Goal: Task Accomplishment & Management: Manage account settings

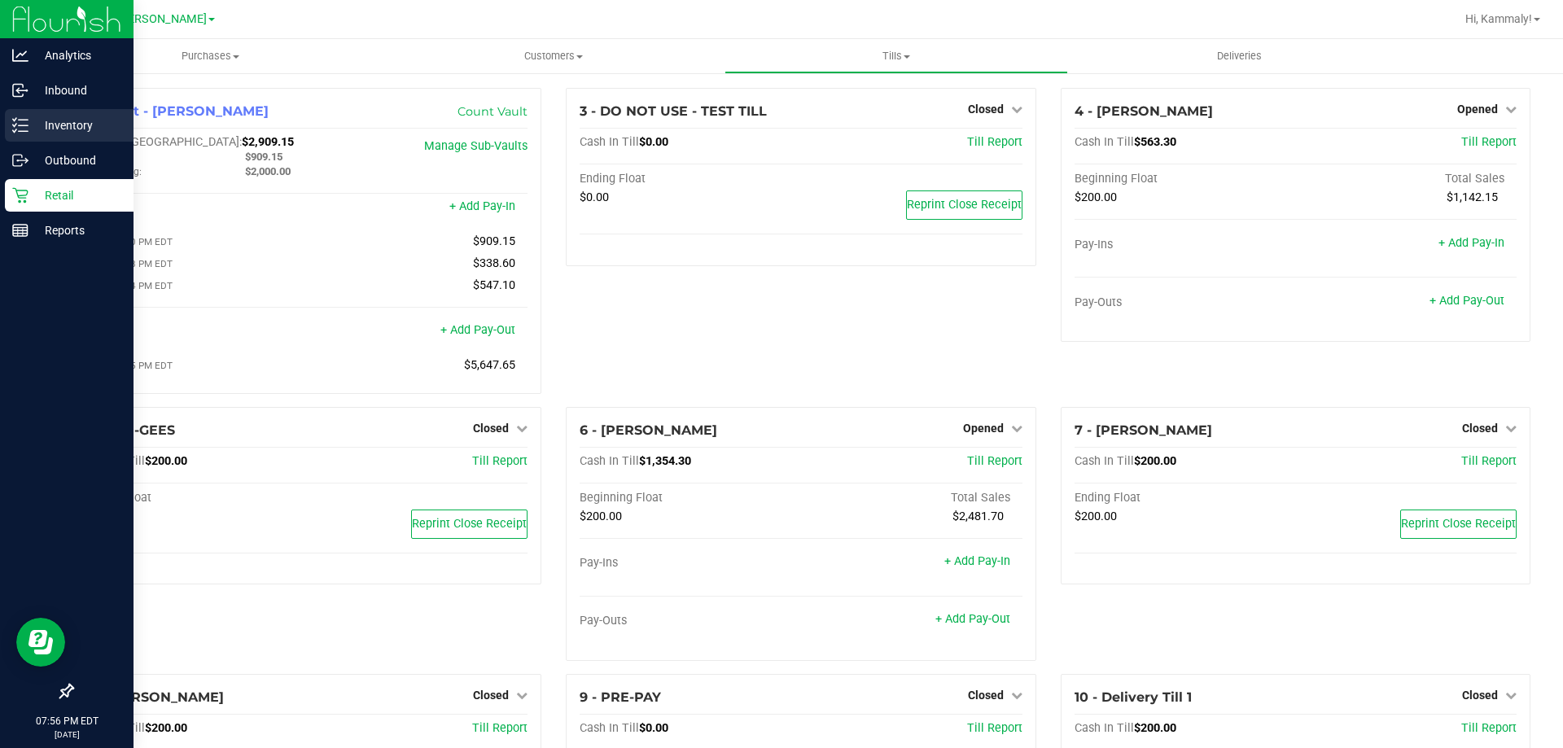
click at [68, 127] on p "Inventory" at bounding box center [77, 126] width 98 height 20
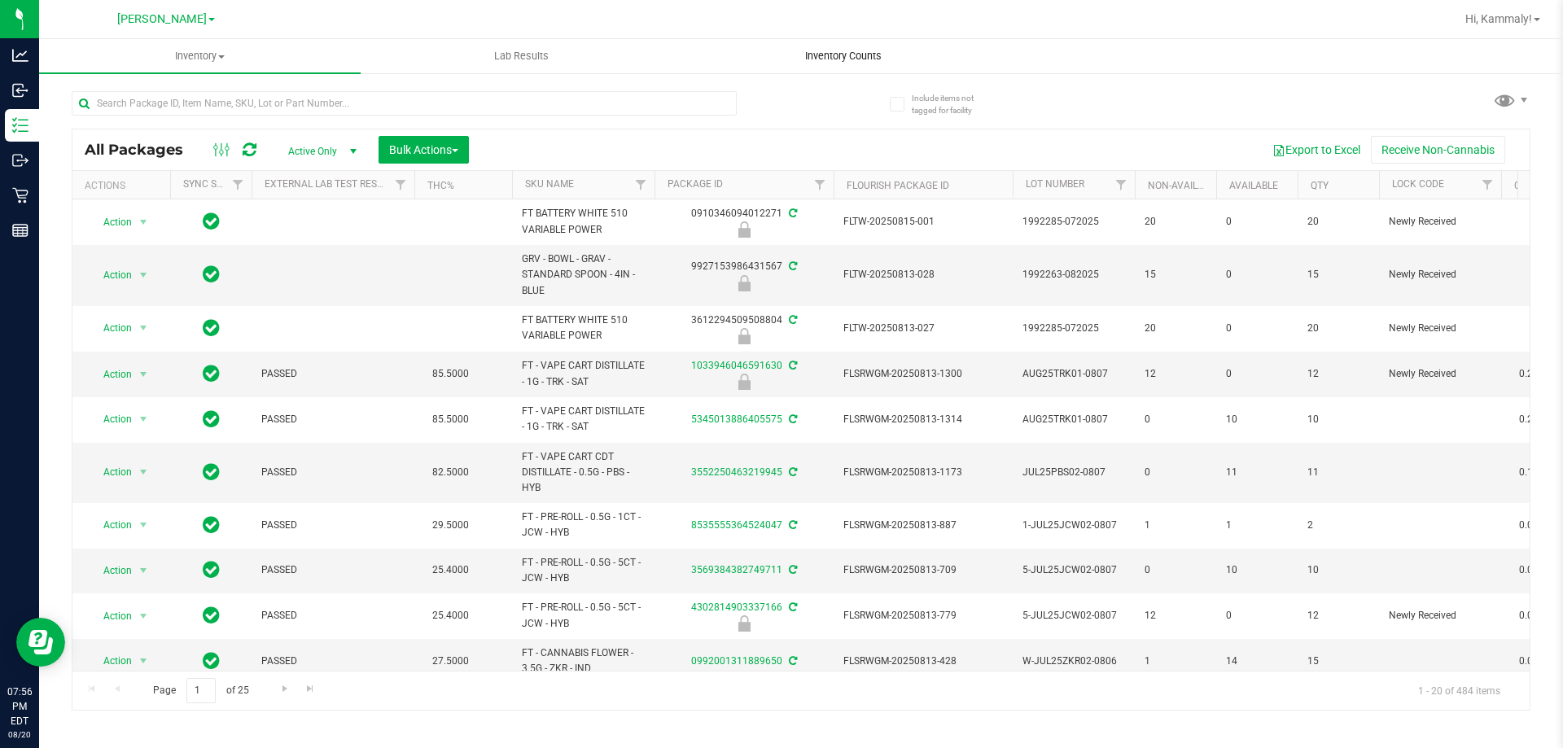
click at [836, 56] on span "Inventory Counts" at bounding box center [843, 56] width 120 height 15
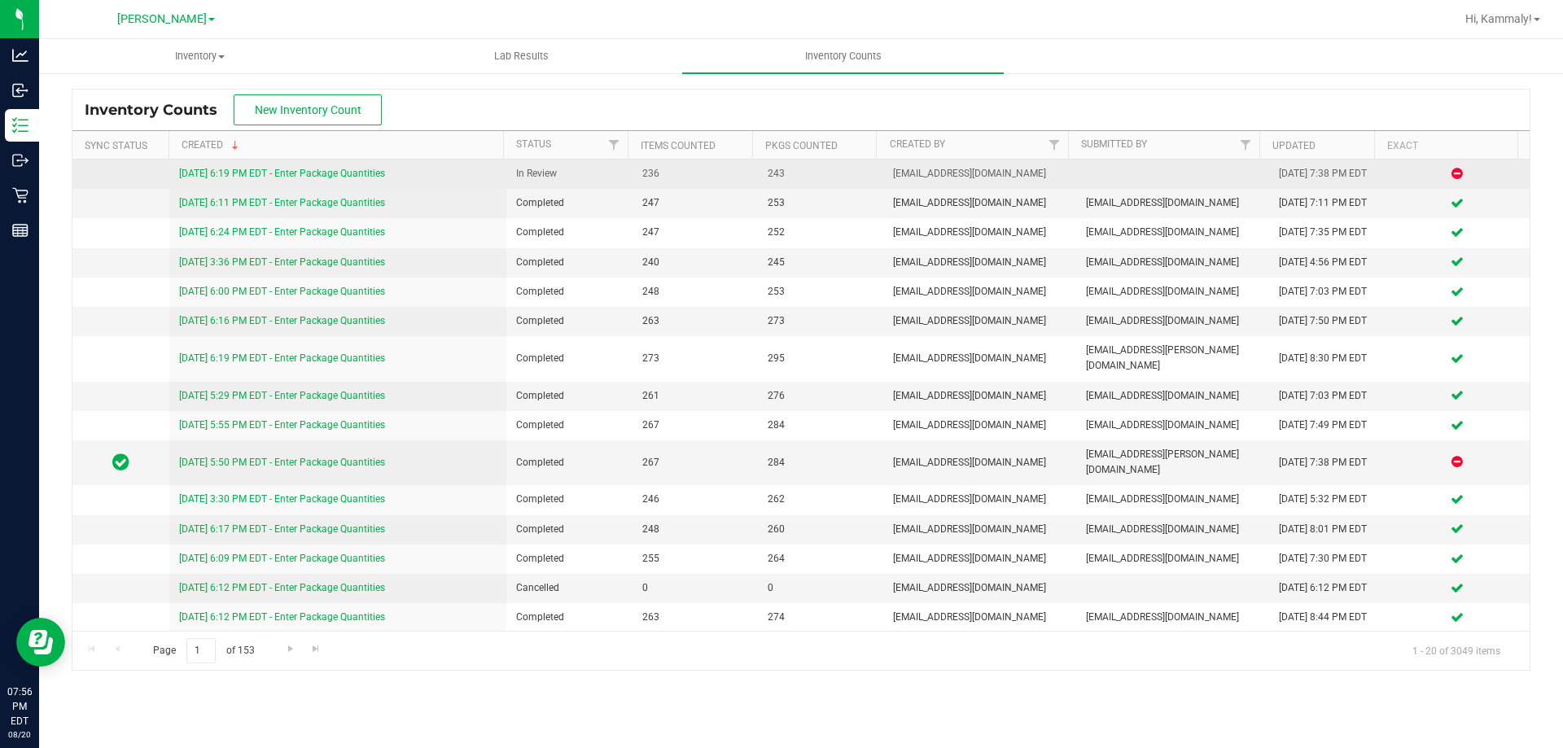
click at [313, 175] on link "[DATE] 6:19 PM EDT - Enter Package Quantities" at bounding box center [282, 173] width 206 height 11
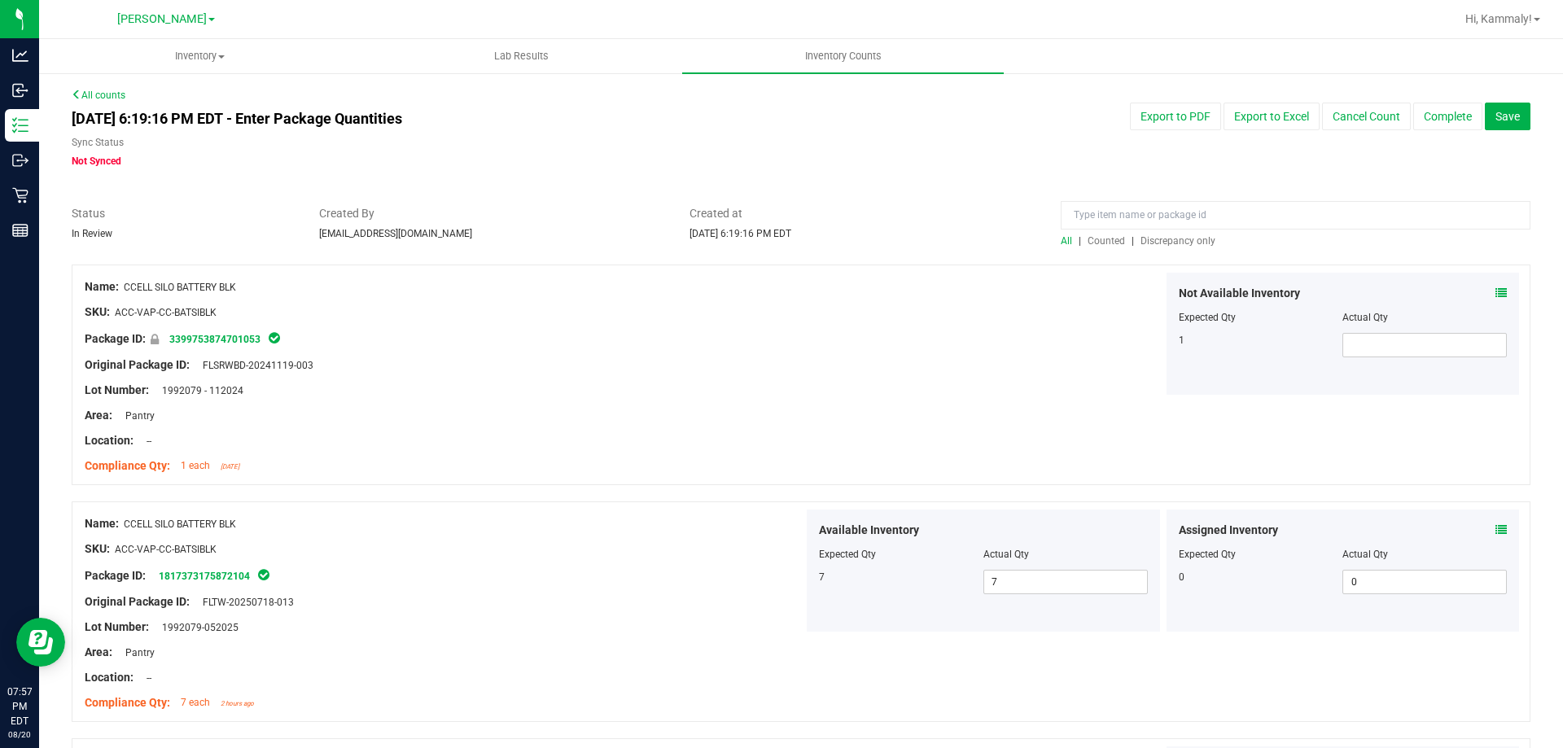
click at [1162, 235] on span "Discrepancy only" at bounding box center [1178, 240] width 75 height 11
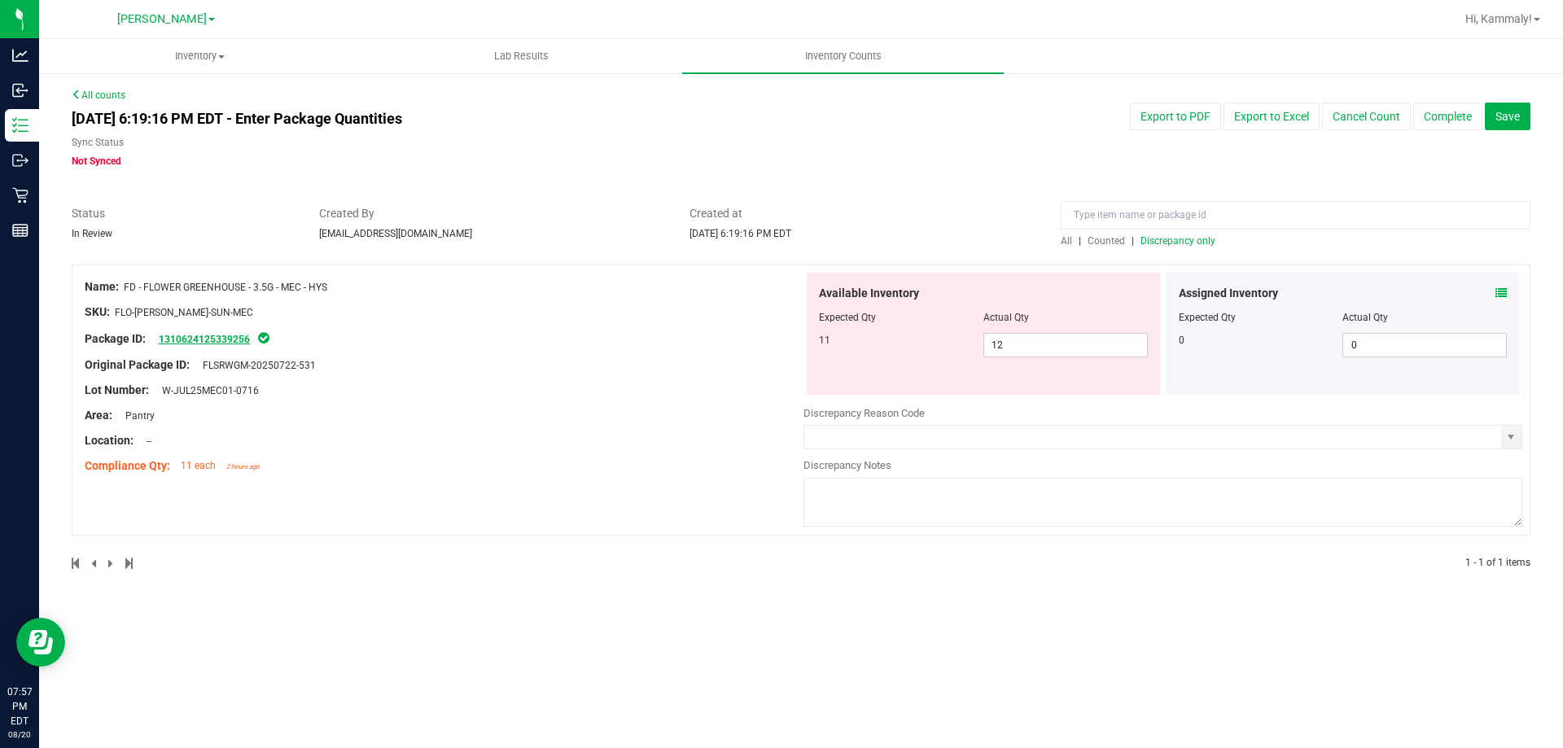
click at [209, 339] on link "1310624125339256" at bounding box center [204, 339] width 91 height 11
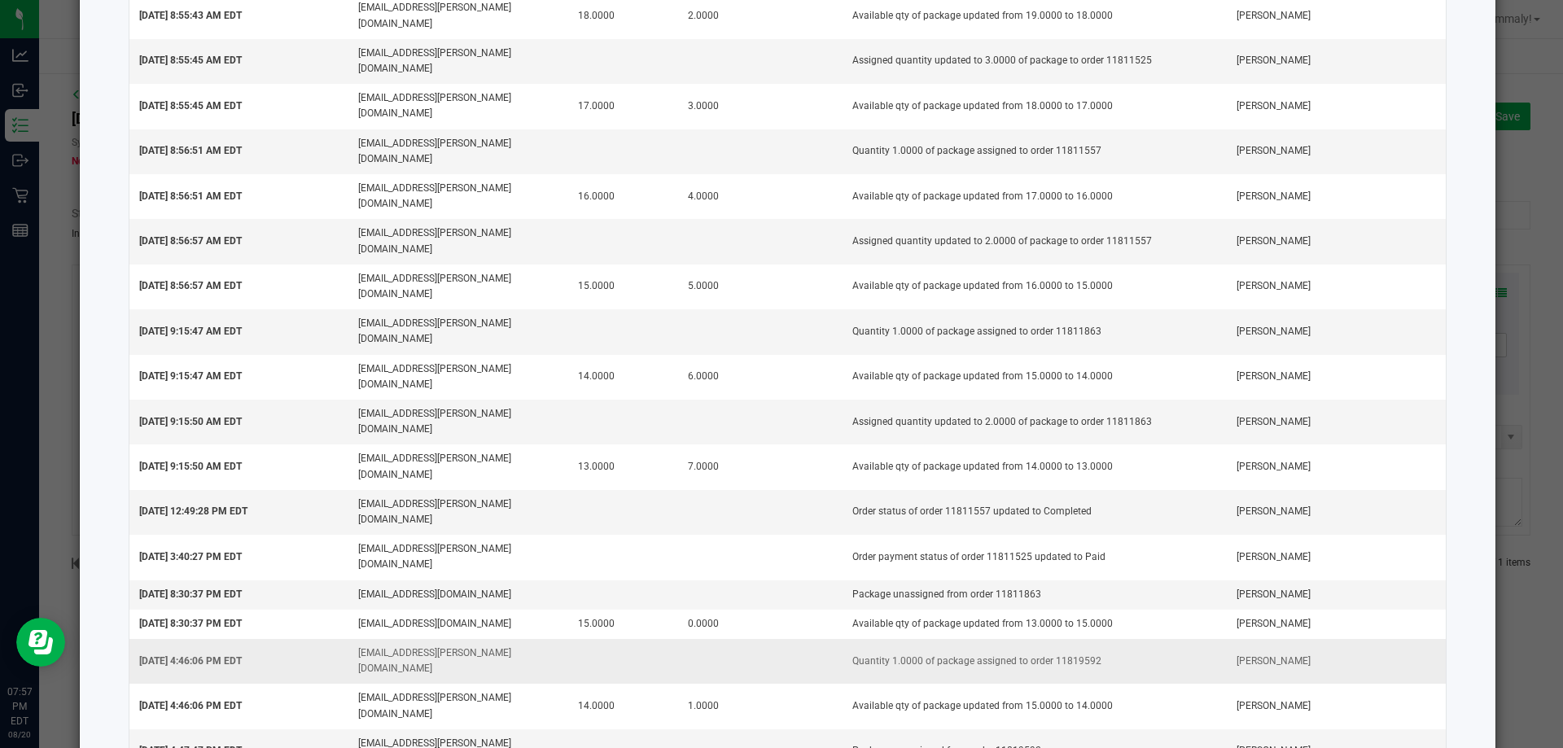
scroll to position [397, 0]
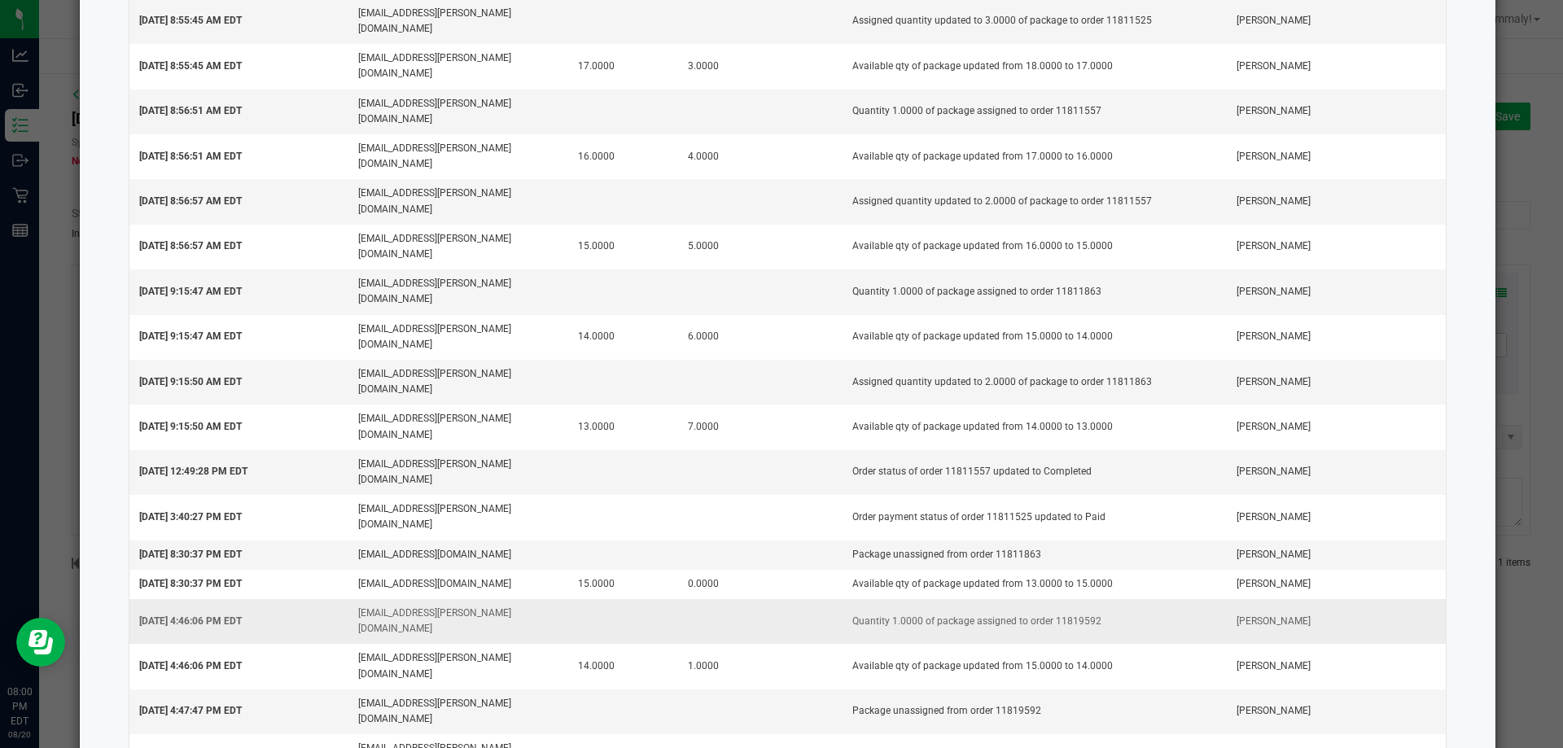
click at [1066, 599] on td "Quantity 1.0000 of package assigned to order 11819592" at bounding box center [1035, 621] width 384 height 45
copy td "11819592"
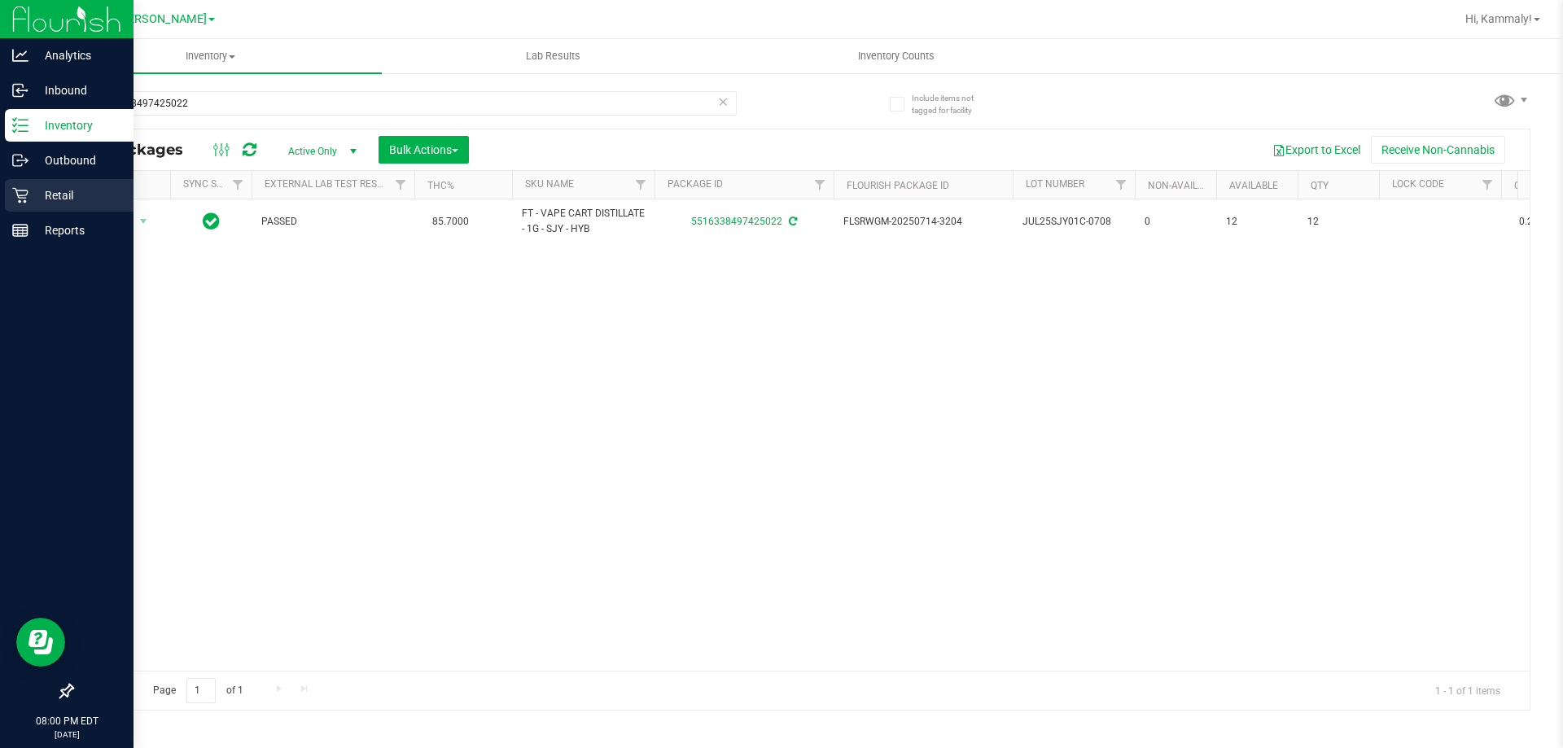
click at [89, 190] on p "Retail" at bounding box center [77, 196] width 98 height 20
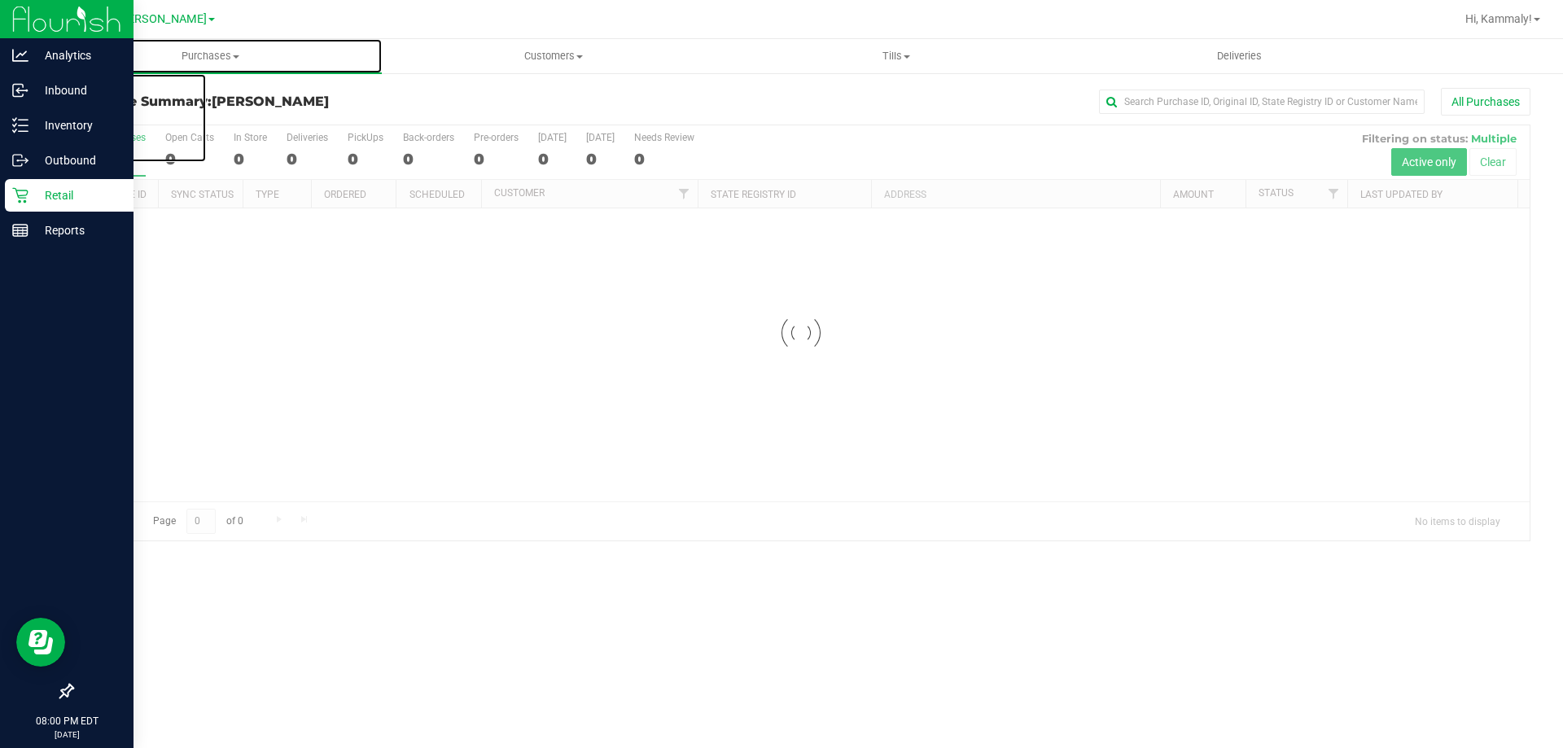
click at [230, 55] on span "Purchases" at bounding box center [210, 56] width 343 height 15
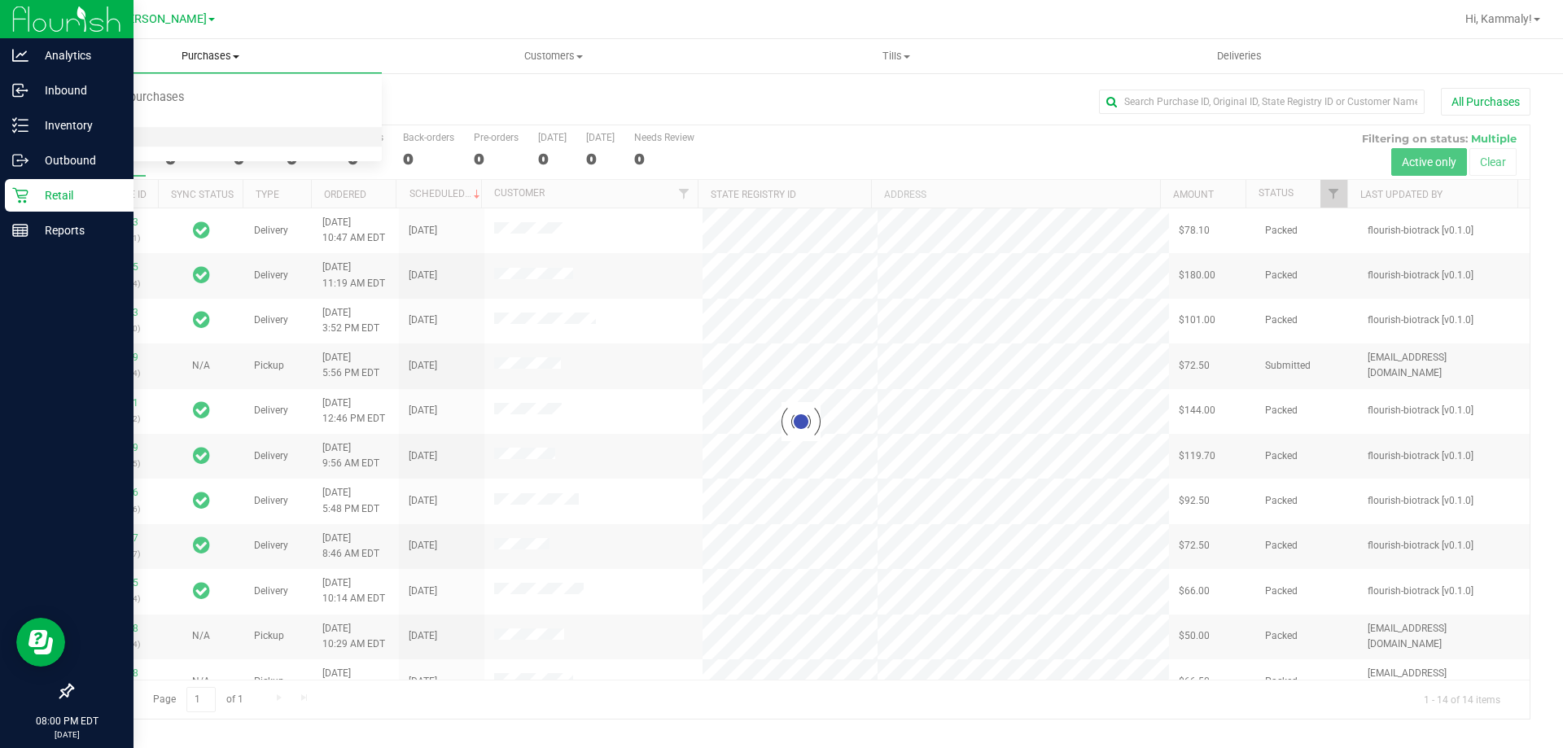
click at [112, 135] on span "All purchases" at bounding box center [97, 137] width 116 height 14
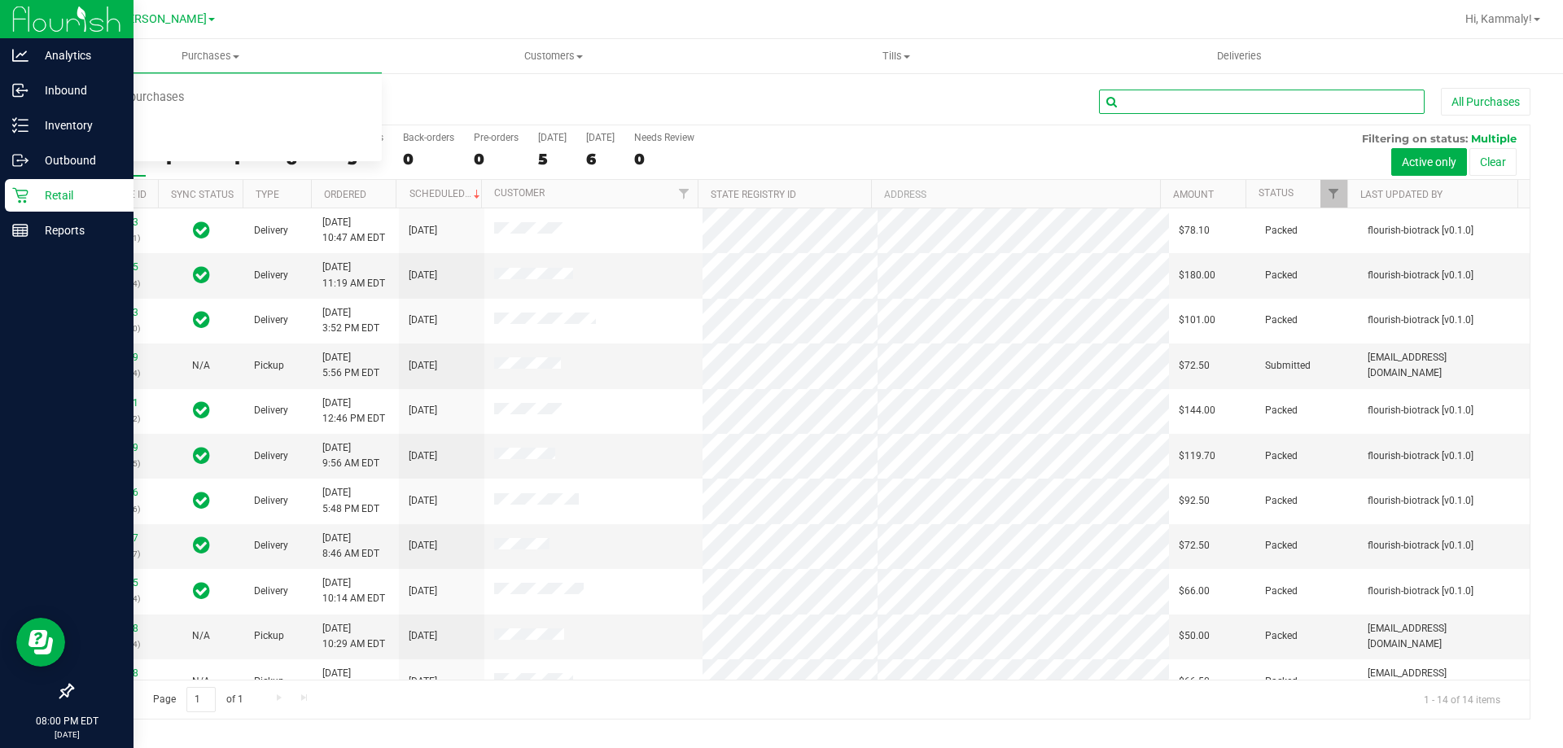
paste input "11819592"
type input "11819592"
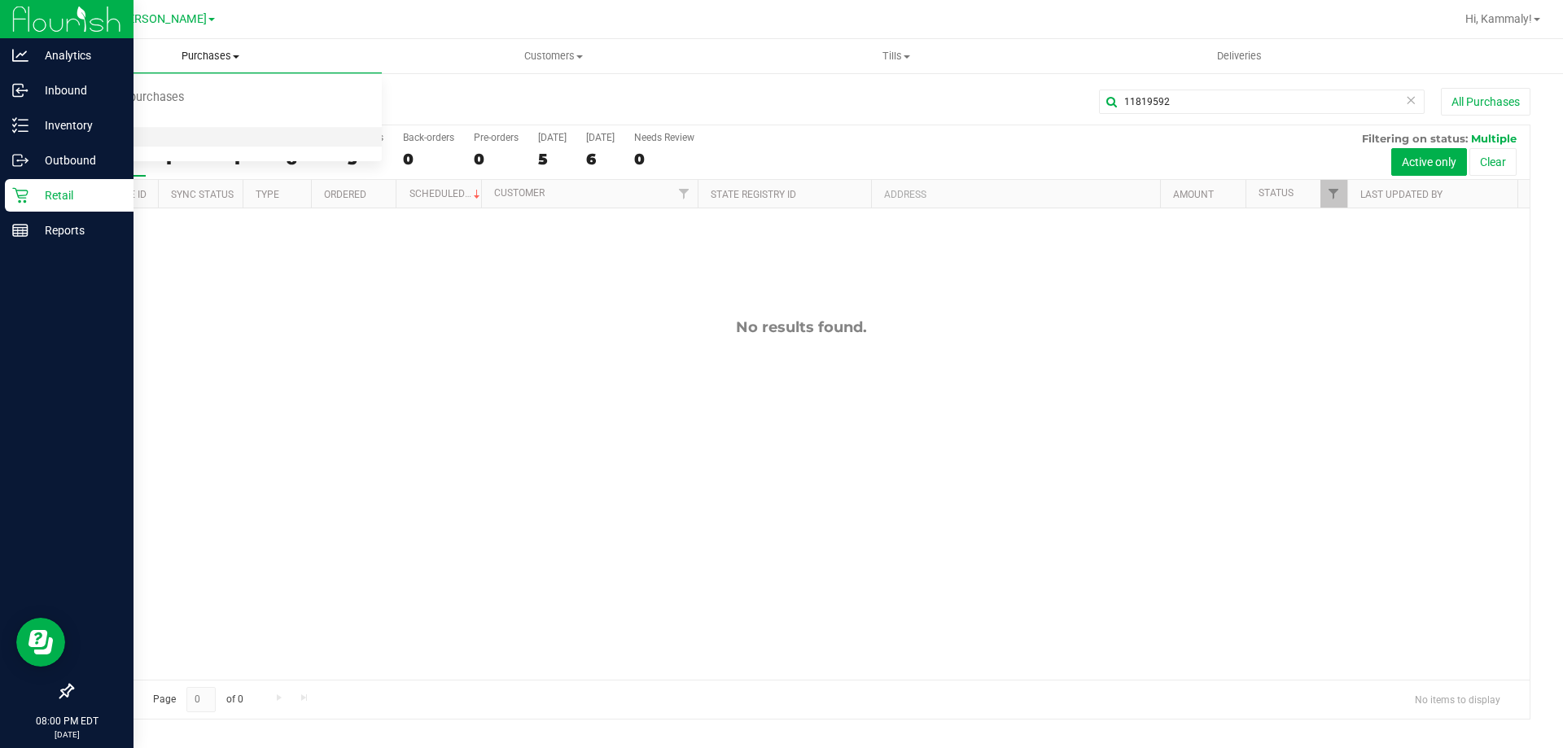
click at [67, 137] on span "All purchases" at bounding box center [97, 137] width 116 height 14
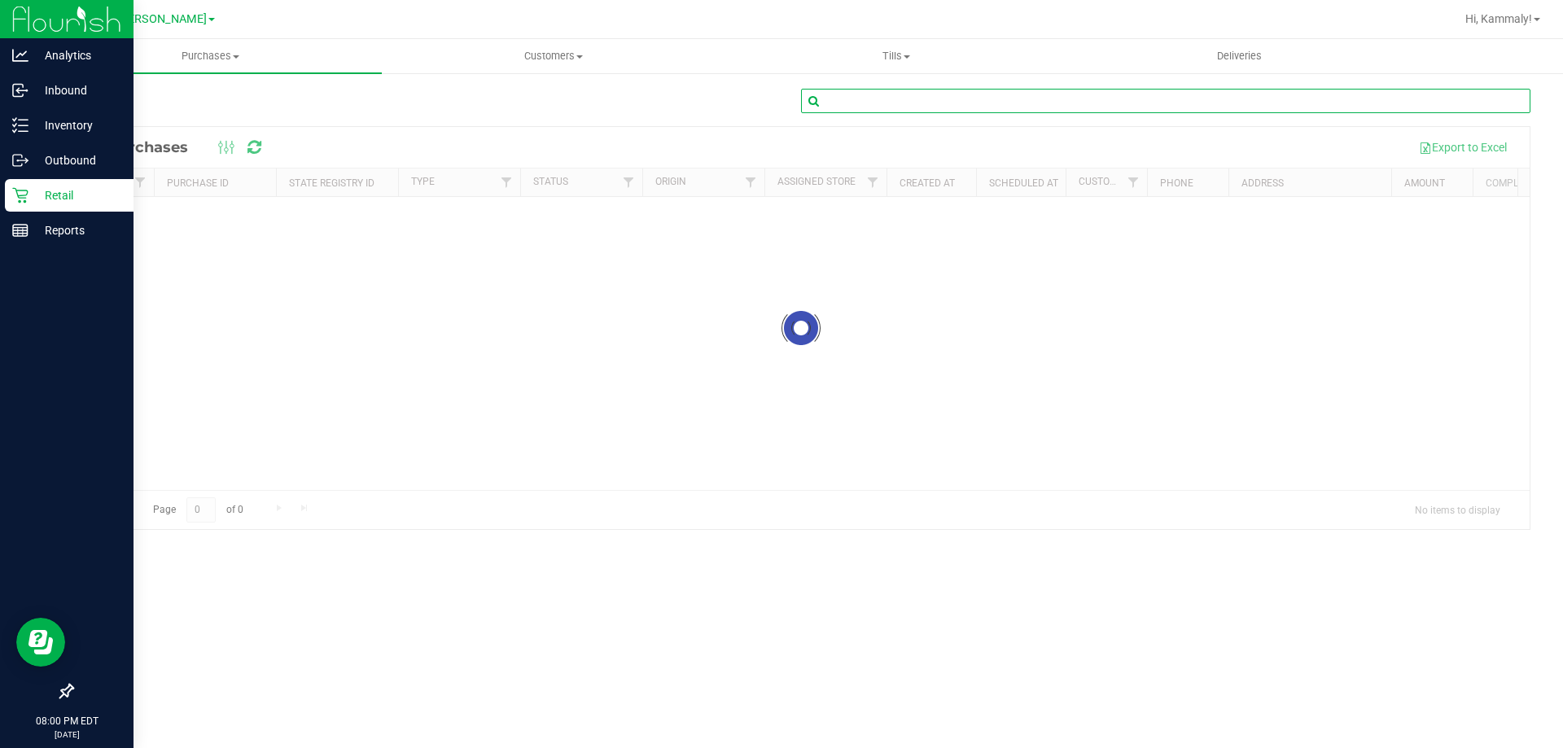
paste input "11819592"
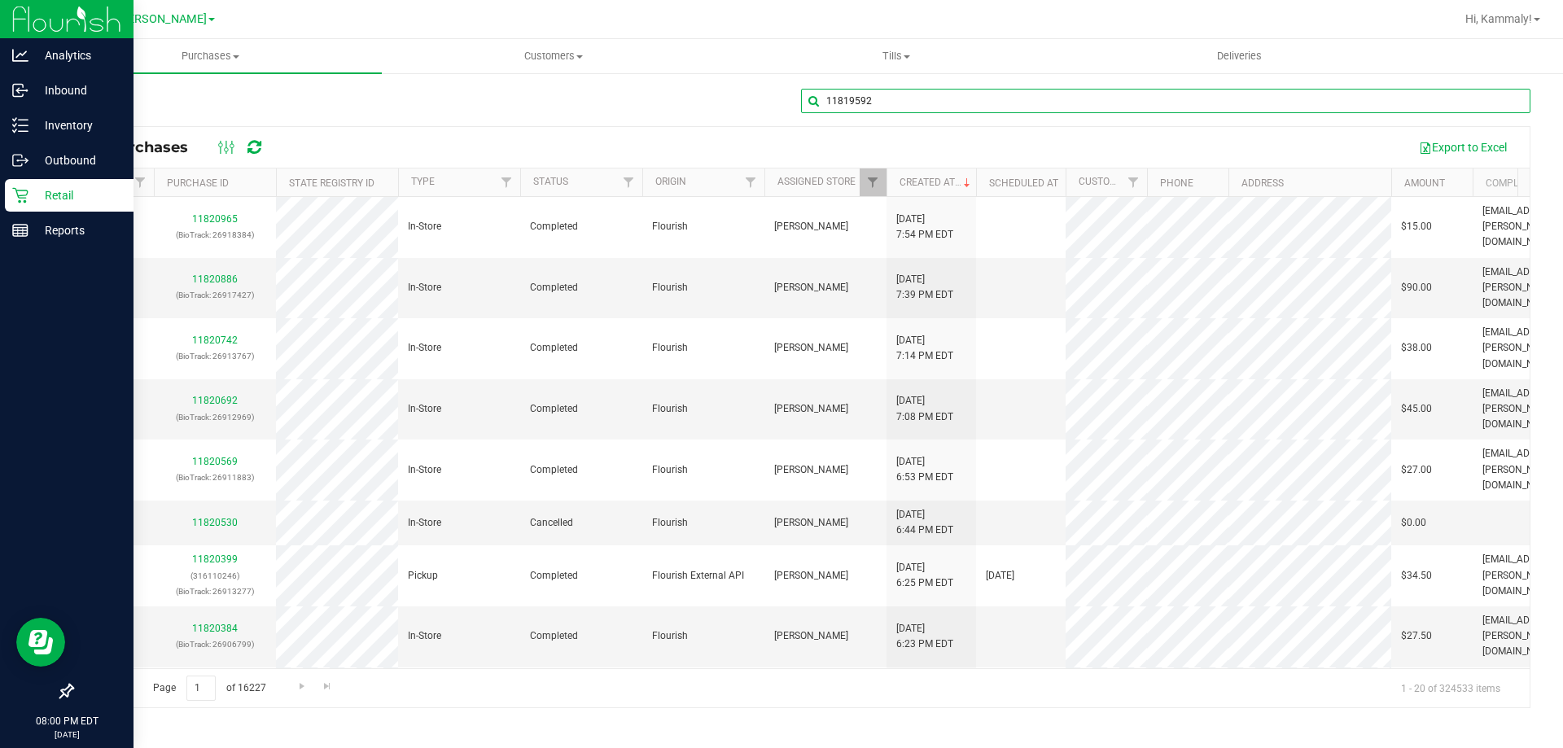
type input "11819592"
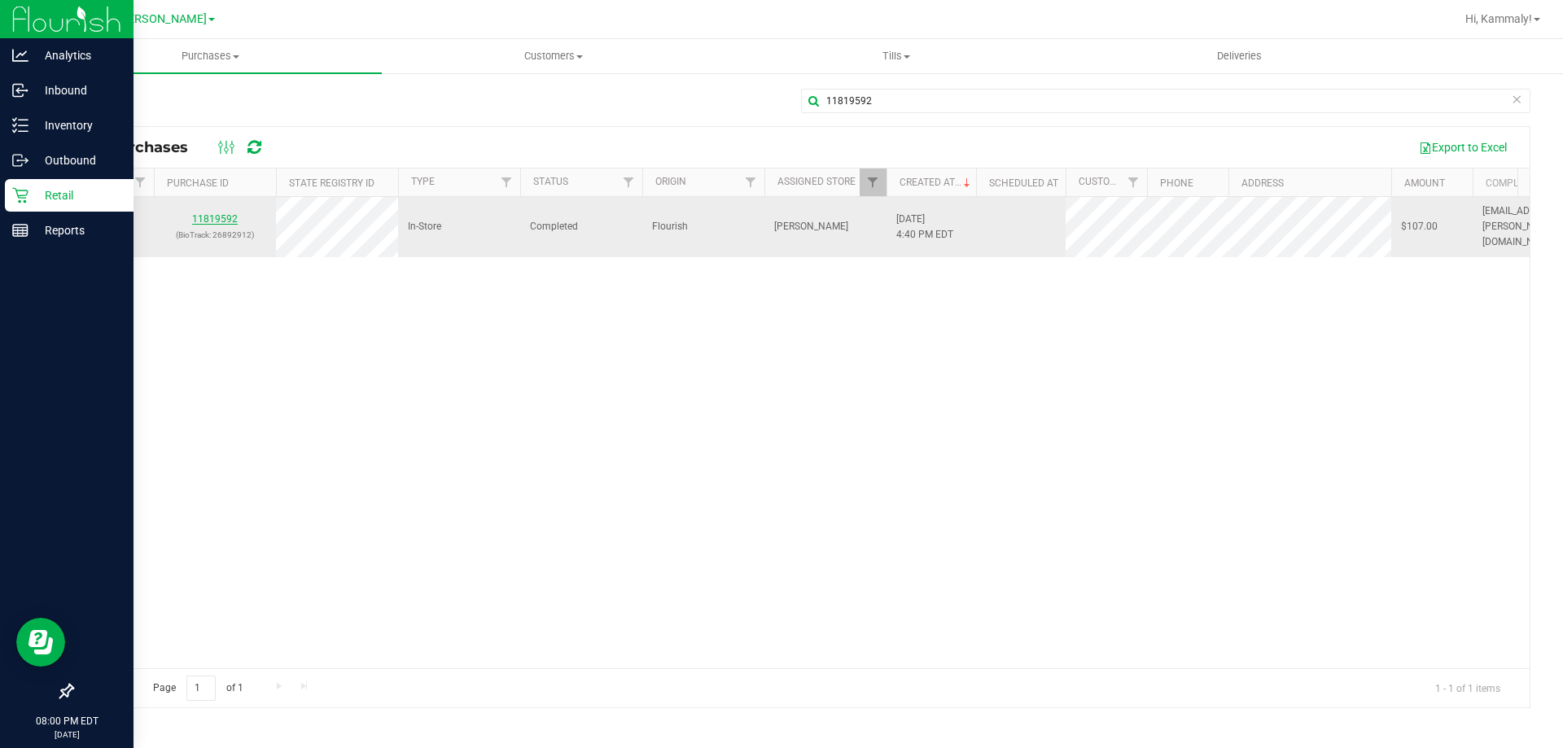
click at [209, 213] on link "11819592" at bounding box center [215, 218] width 46 height 11
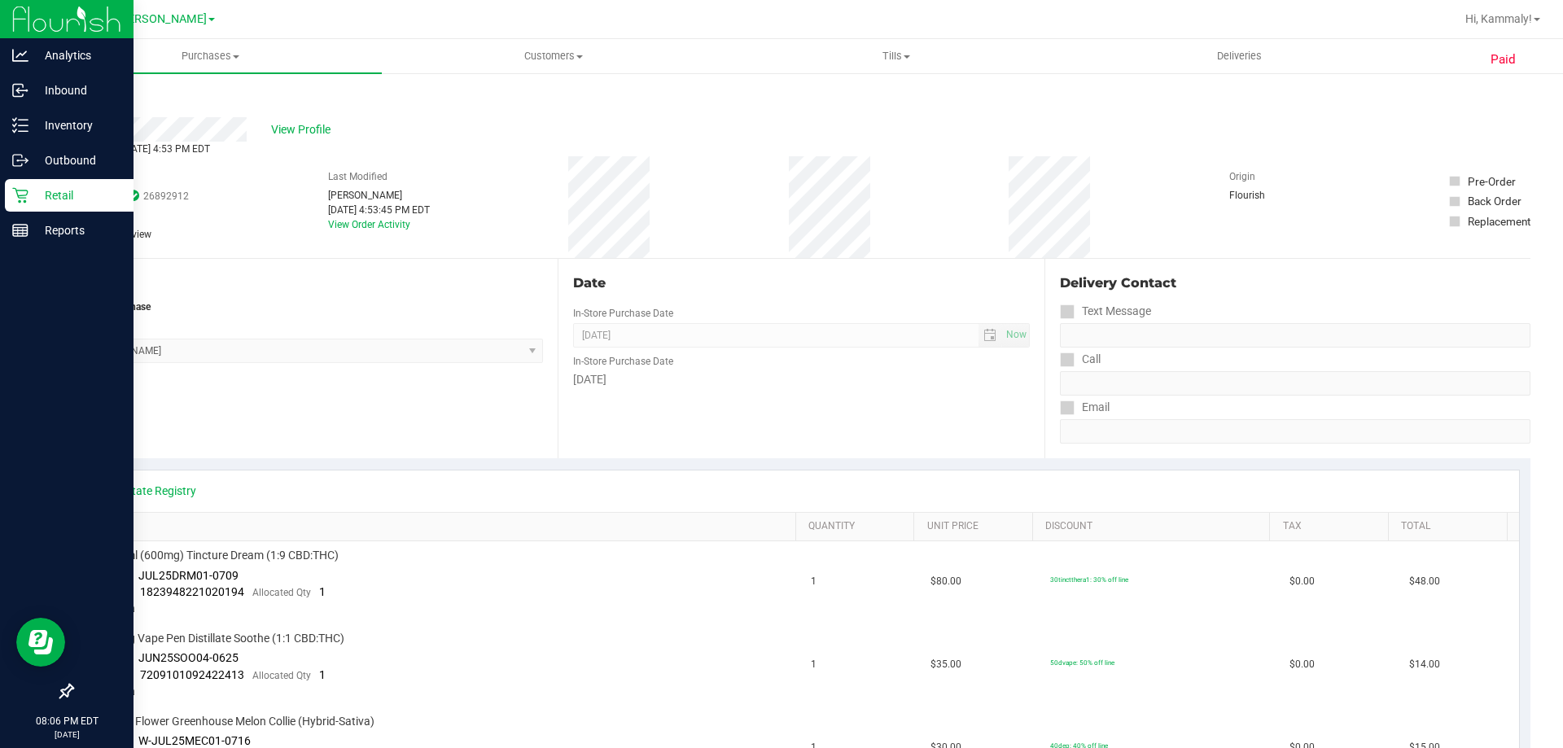
click at [59, 186] on p "Retail" at bounding box center [77, 196] width 98 height 20
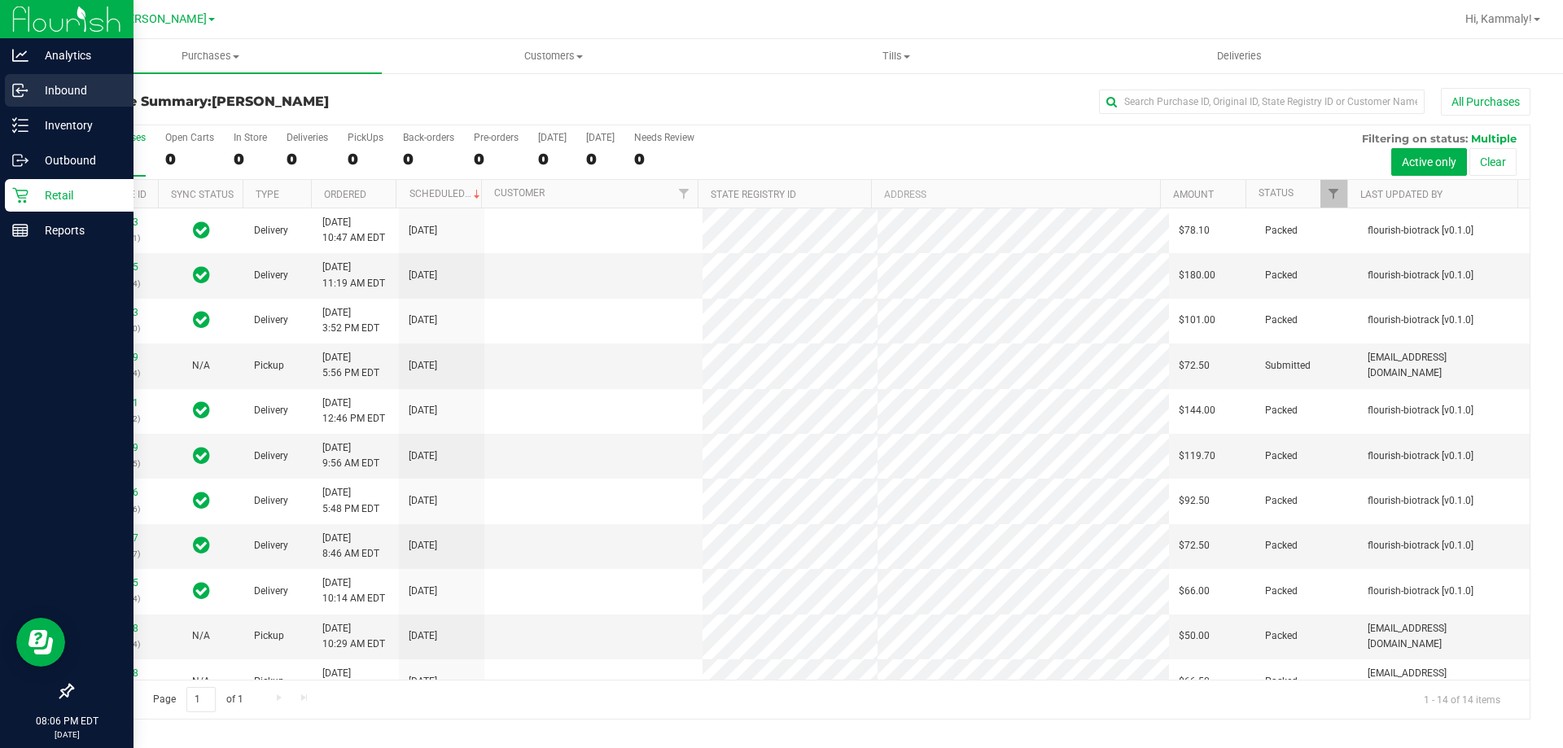
click at [35, 90] on p "Inbound" at bounding box center [77, 91] width 98 height 20
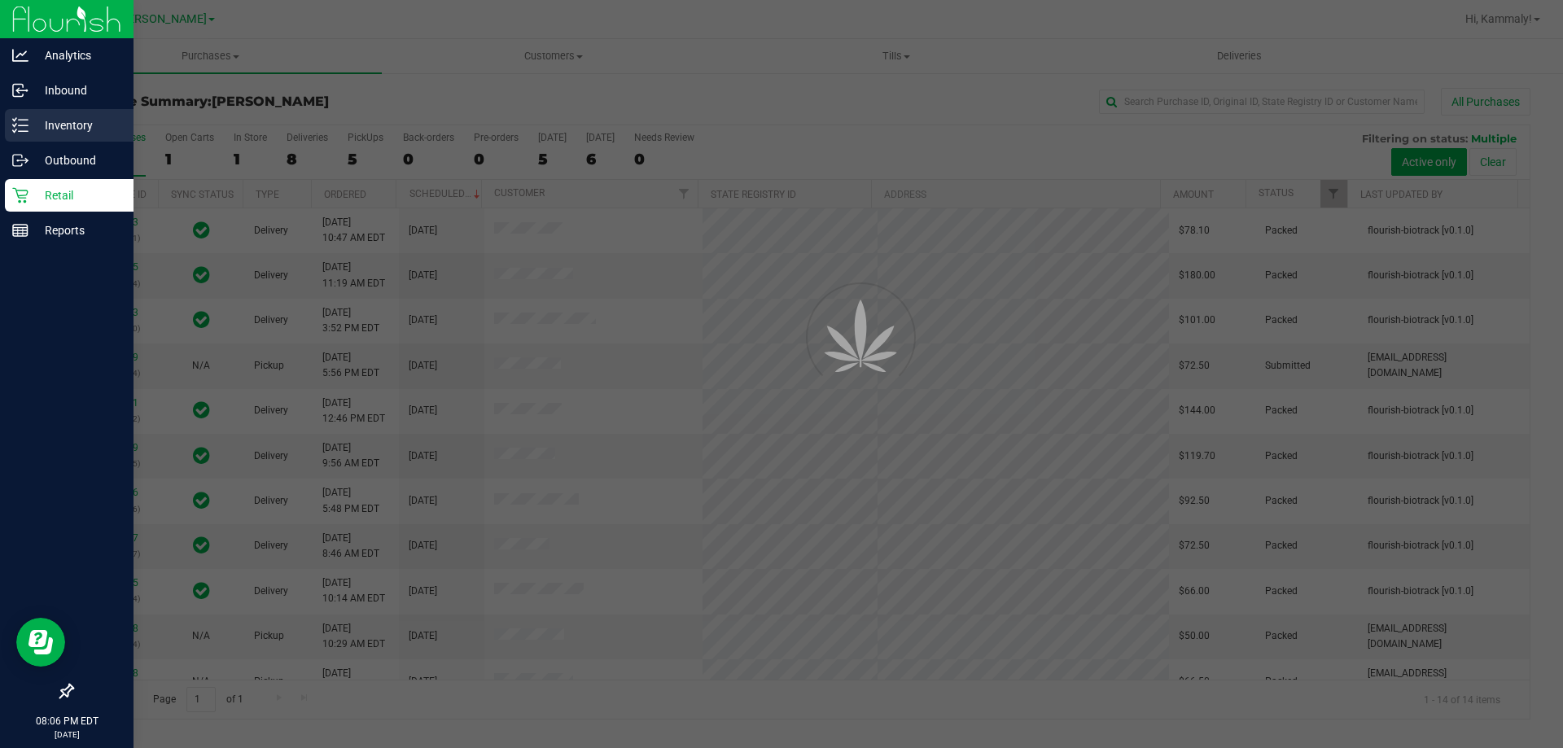
click at [59, 128] on p "Inventory" at bounding box center [77, 126] width 98 height 20
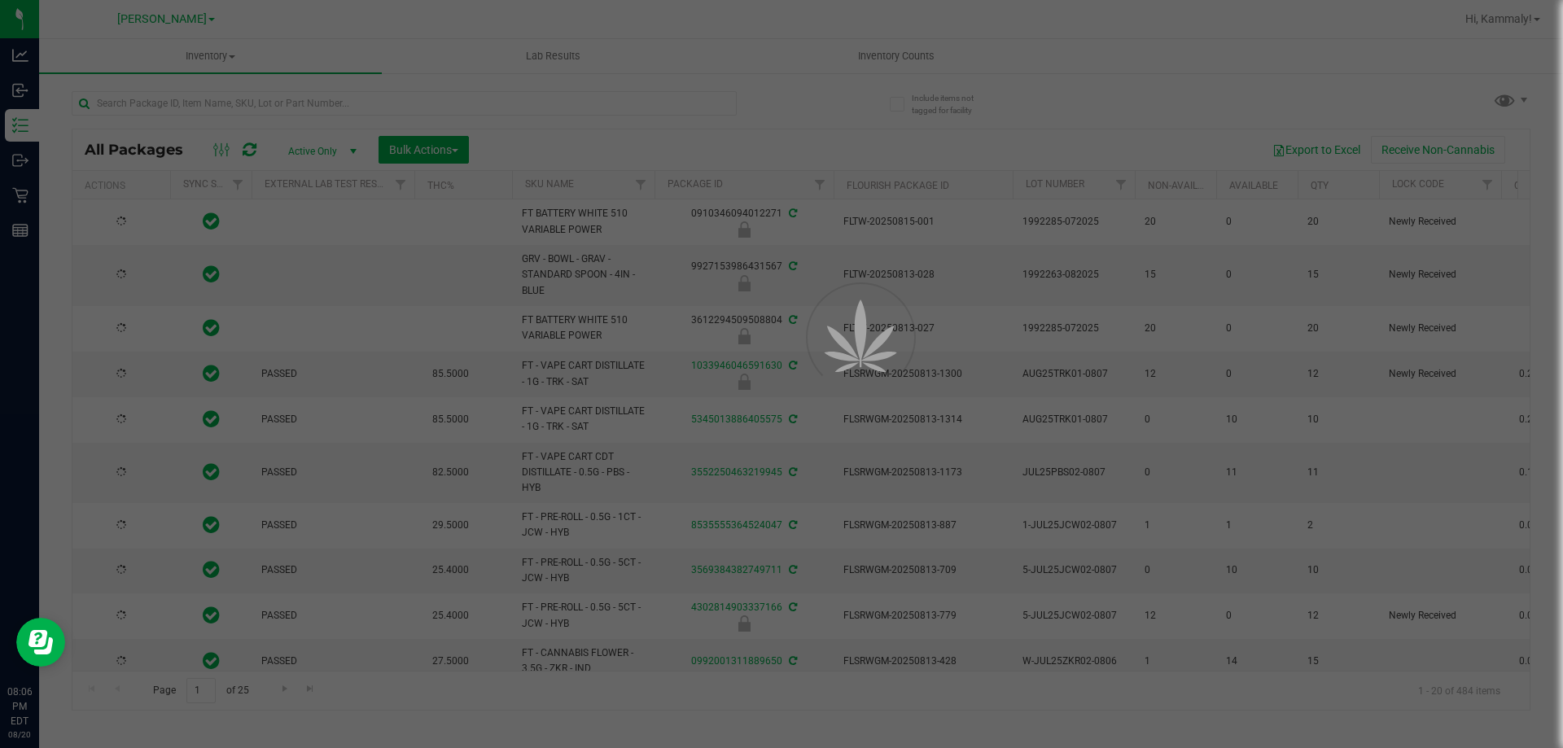
click at [902, 65] on div at bounding box center [781, 374] width 1563 height 748
type input "[DATE]"
click at [904, 62] on div at bounding box center [781, 374] width 1563 height 748
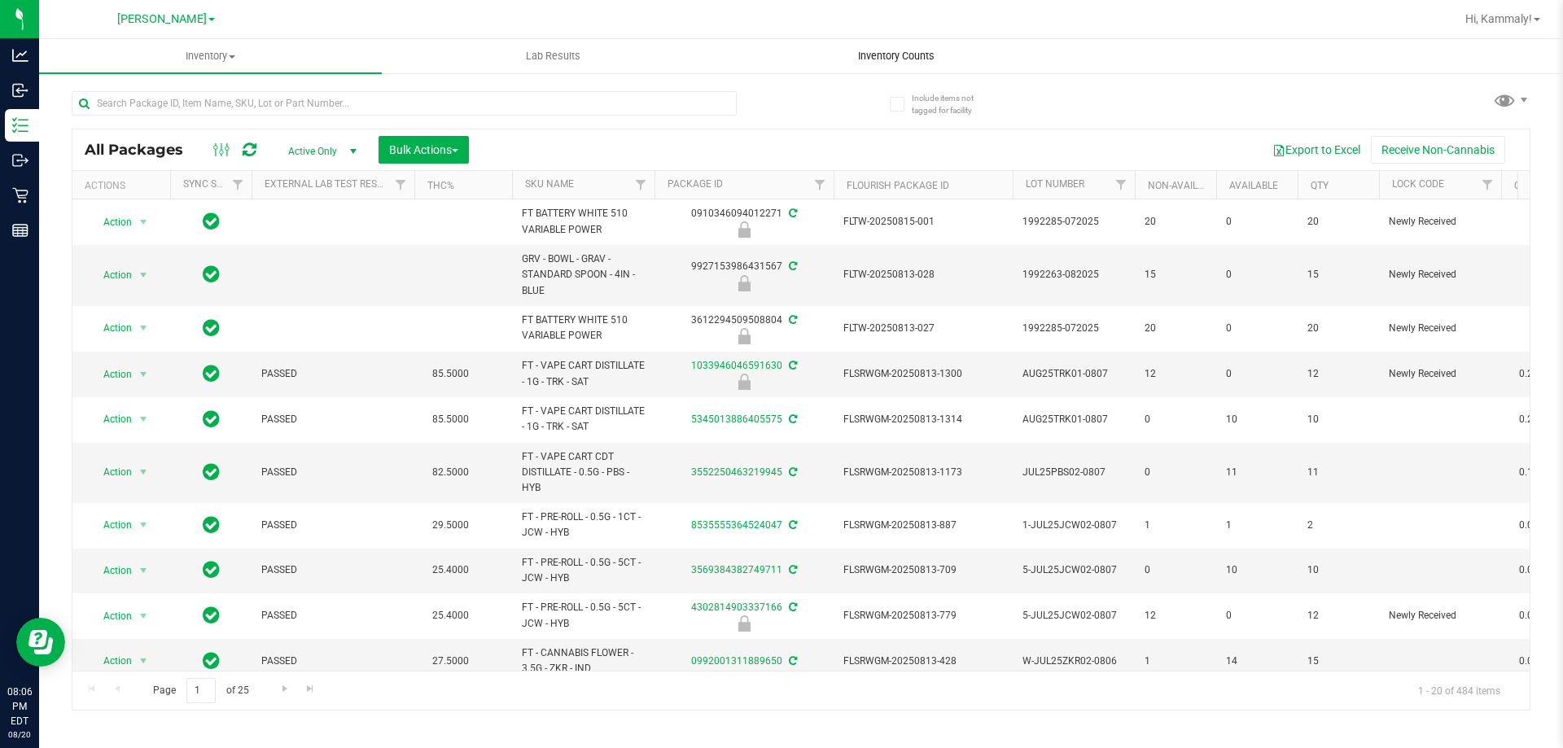
click at [904, 50] on span "Inventory Counts" at bounding box center [896, 56] width 120 height 15
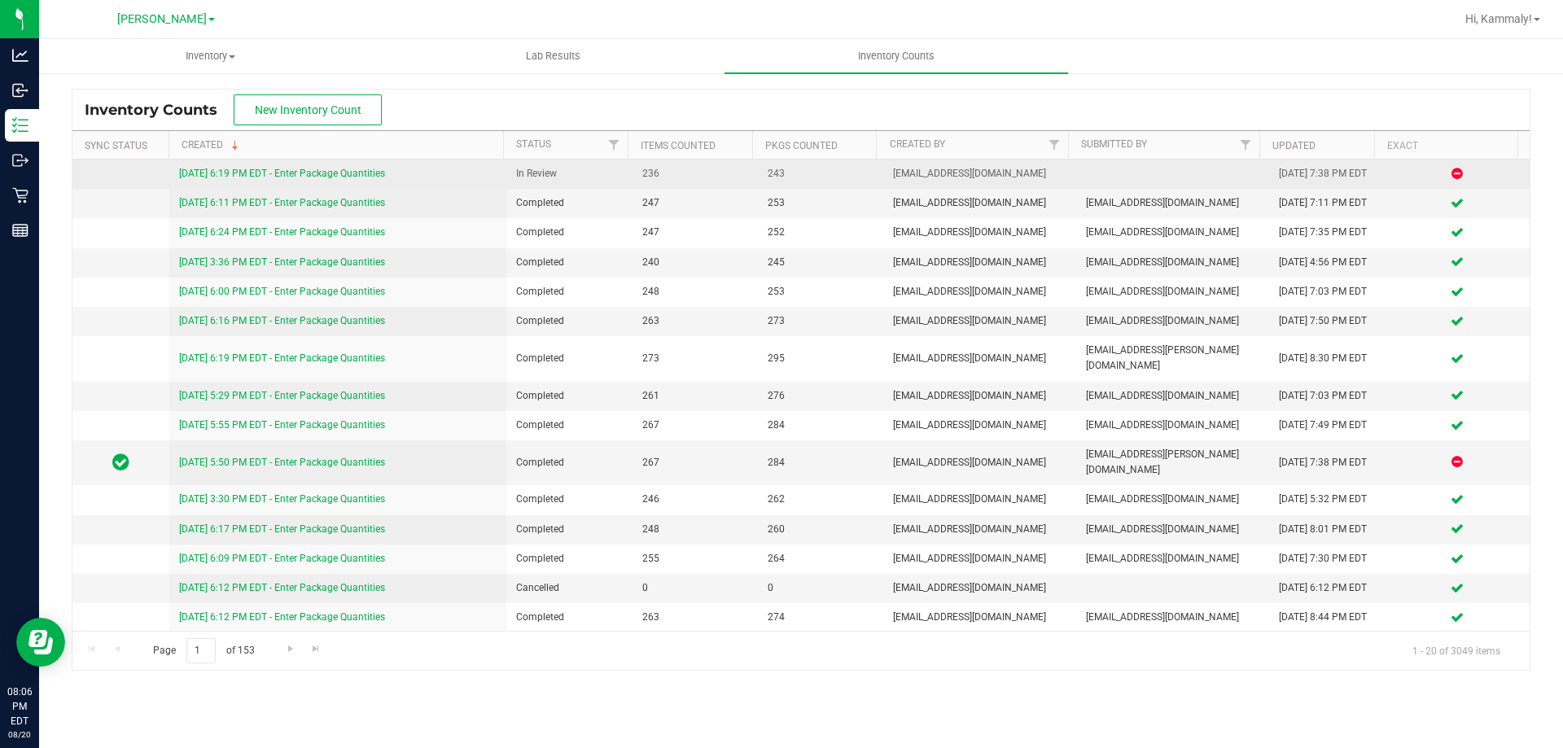
click at [317, 169] on link "[DATE] 6:19 PM EDT - Enter Package Quantities" at bounding box center [282, 173] width 206 height 11
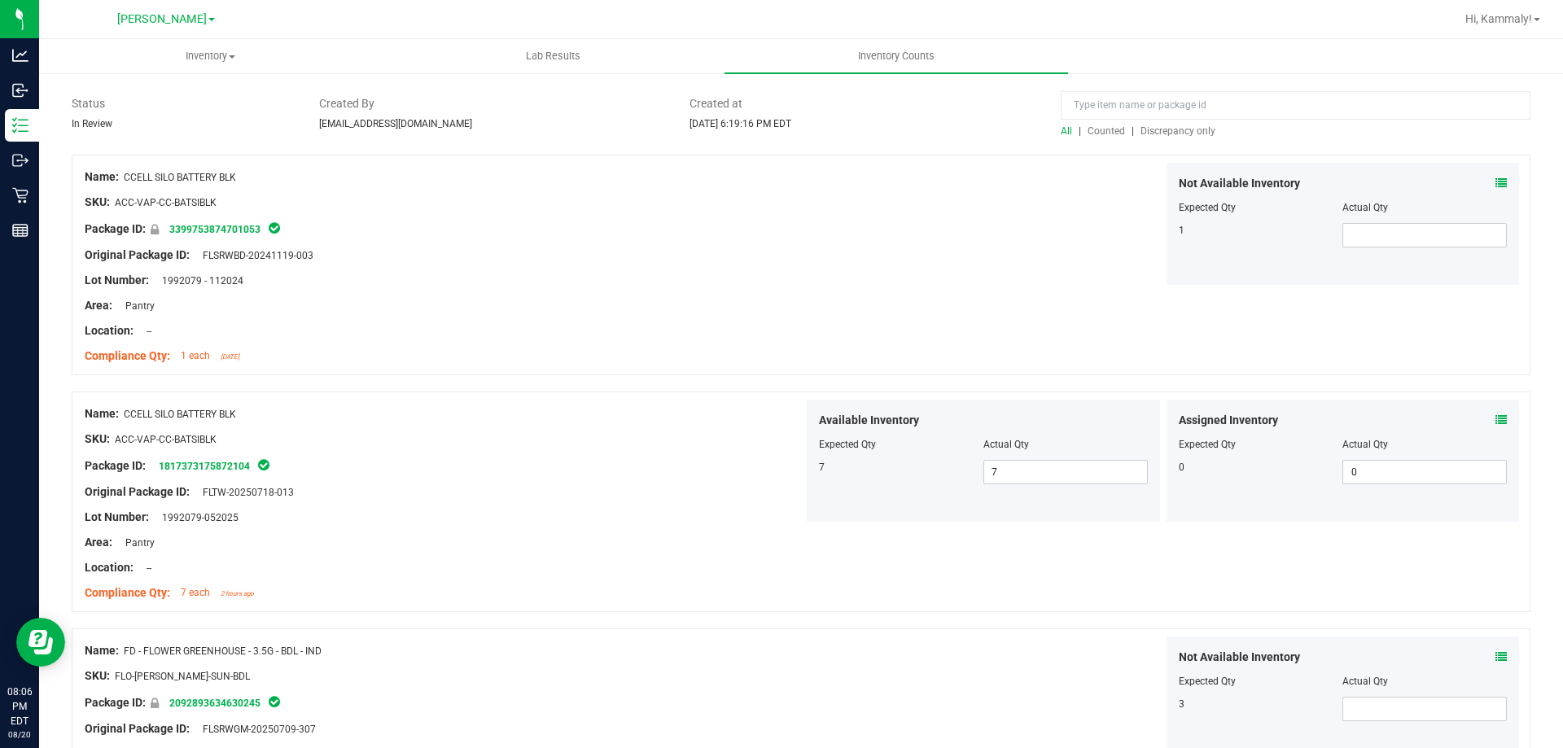
scroll to position [81, 0]
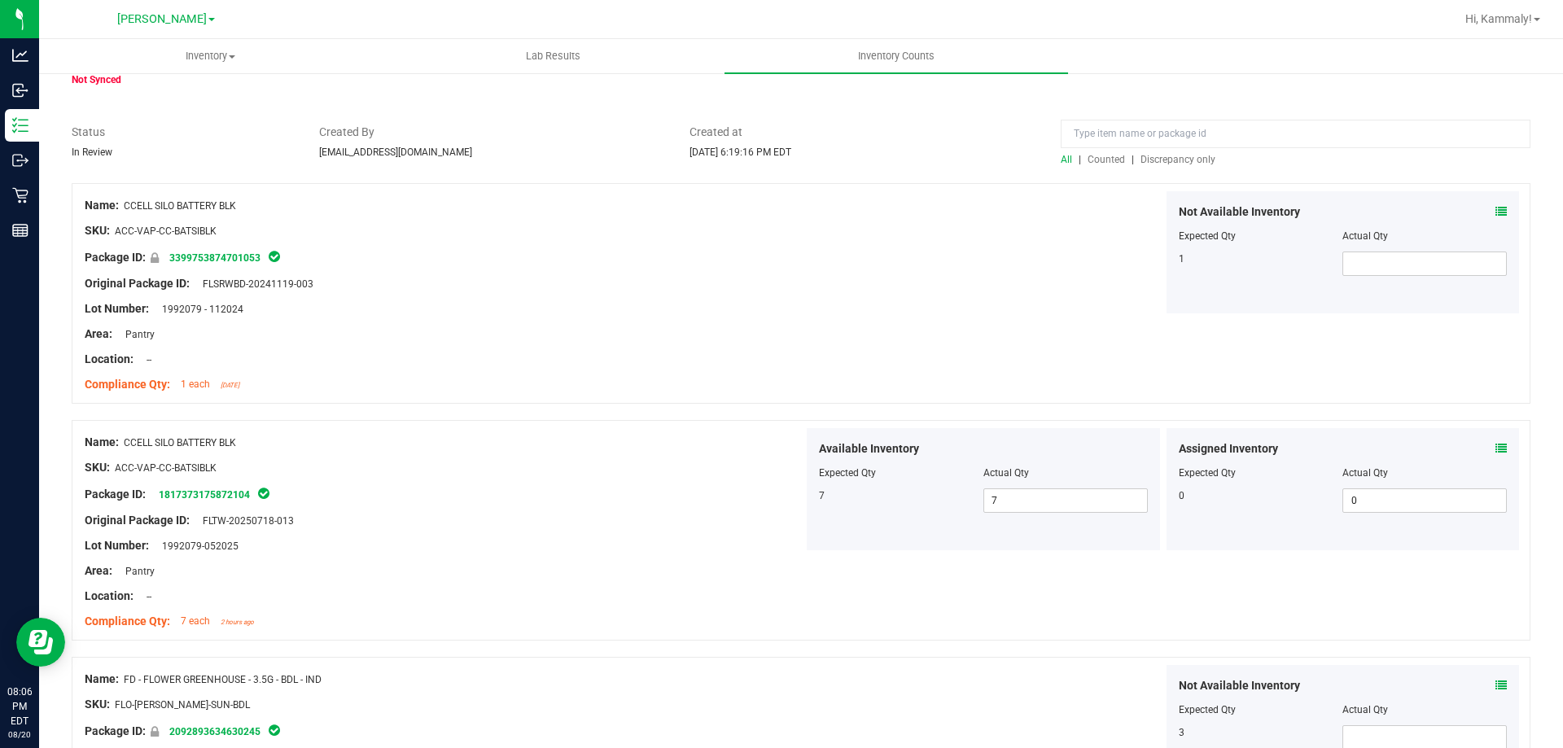
click at [1180, 152] on div "All | Counted | Discrepancy only" at bounding box center [1296, 159] width 470 height 15
click at [1179, 159] on span "Discrepancy only" at bounding box center [1178, 159] width 75 height 11
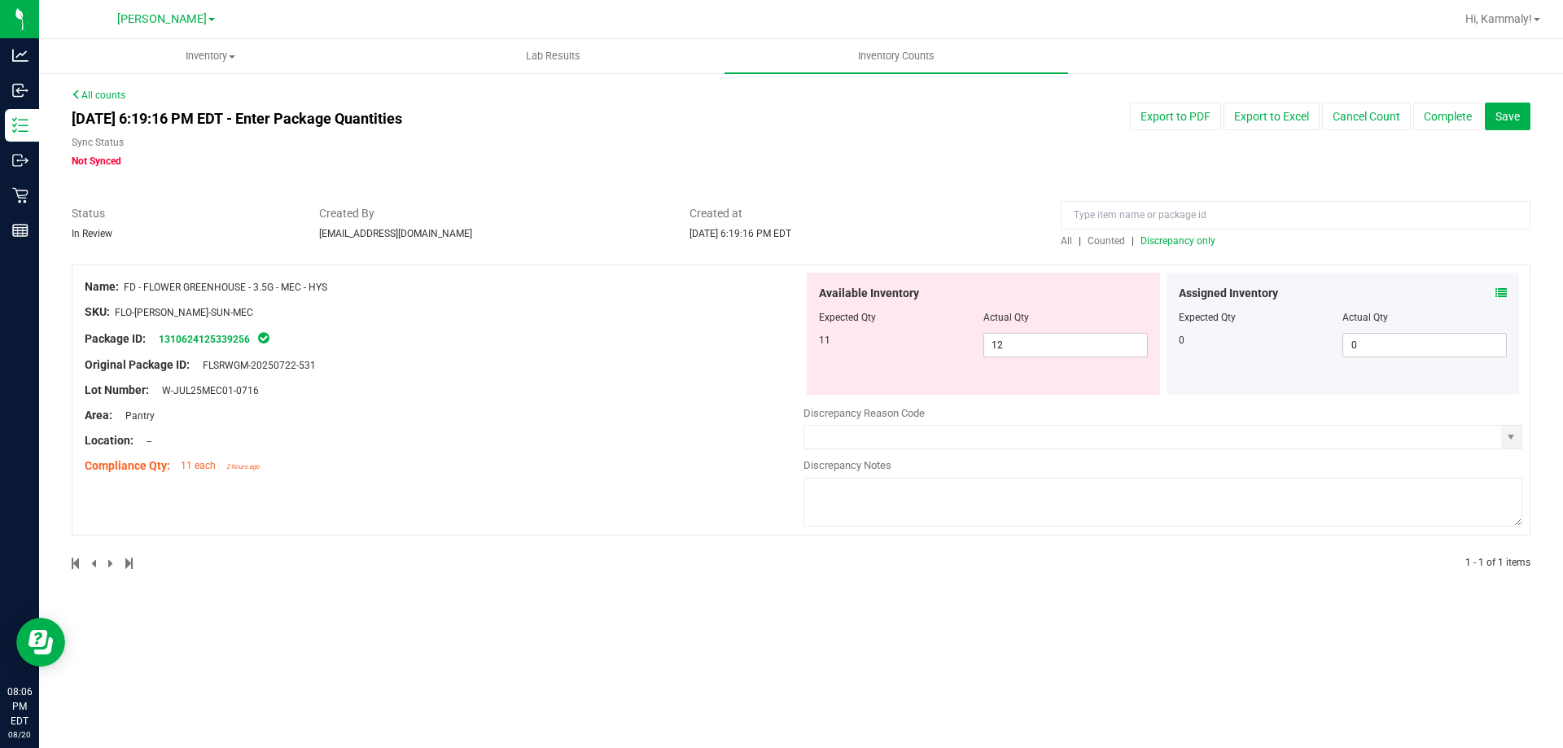
click at [1001, 419] on div "Discrepancy Reason Code" at bounding box center [1163, 413] width 719 height 16
click at [999, 424] on div at bounding box center [1163, 423] width 719 height 4
click at [996, 439] on input "text" at bounding box center [1152, 437] width 697 height 23
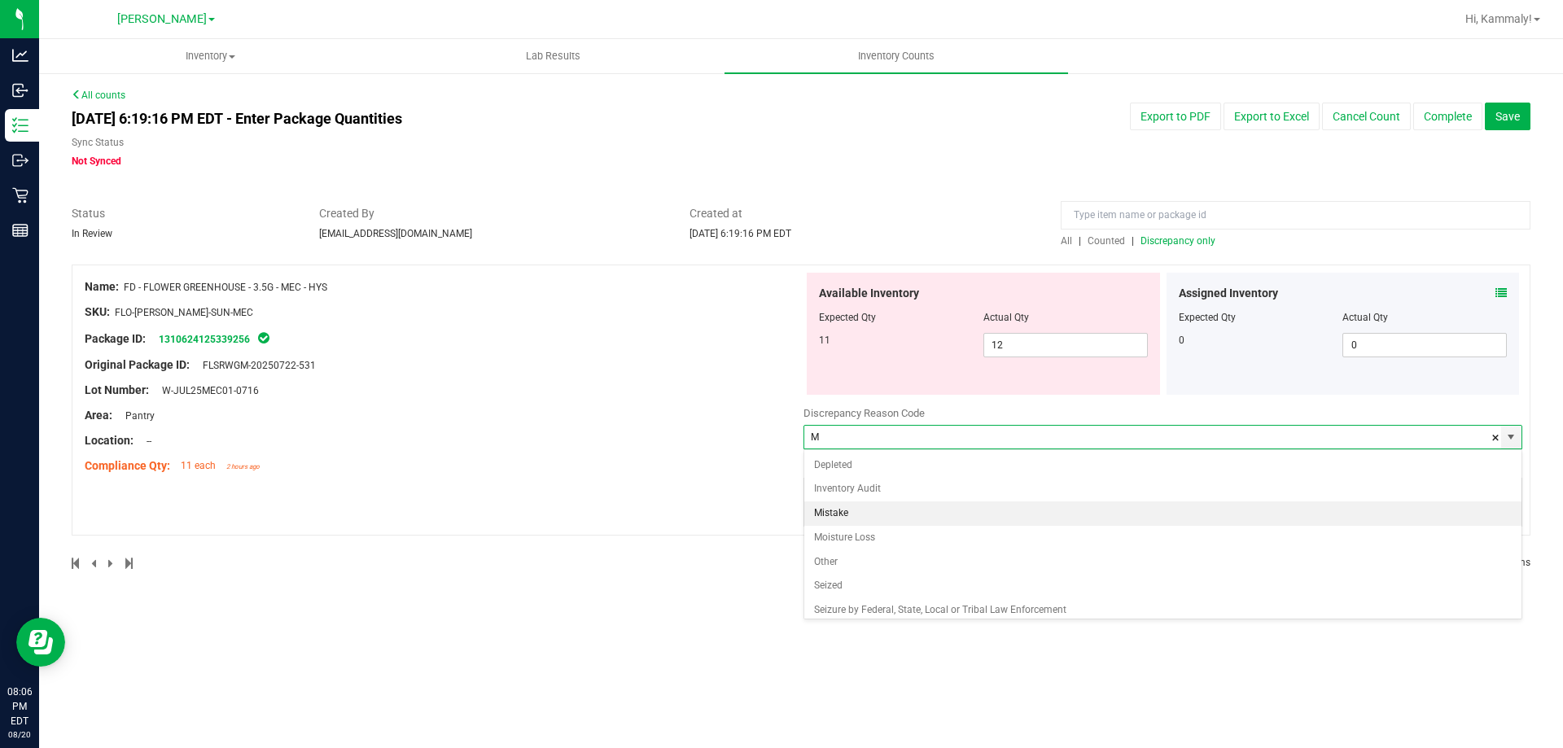
click at [838, 512] on li "Mistake" at bounding box center [1162, 513] width 717 height 24
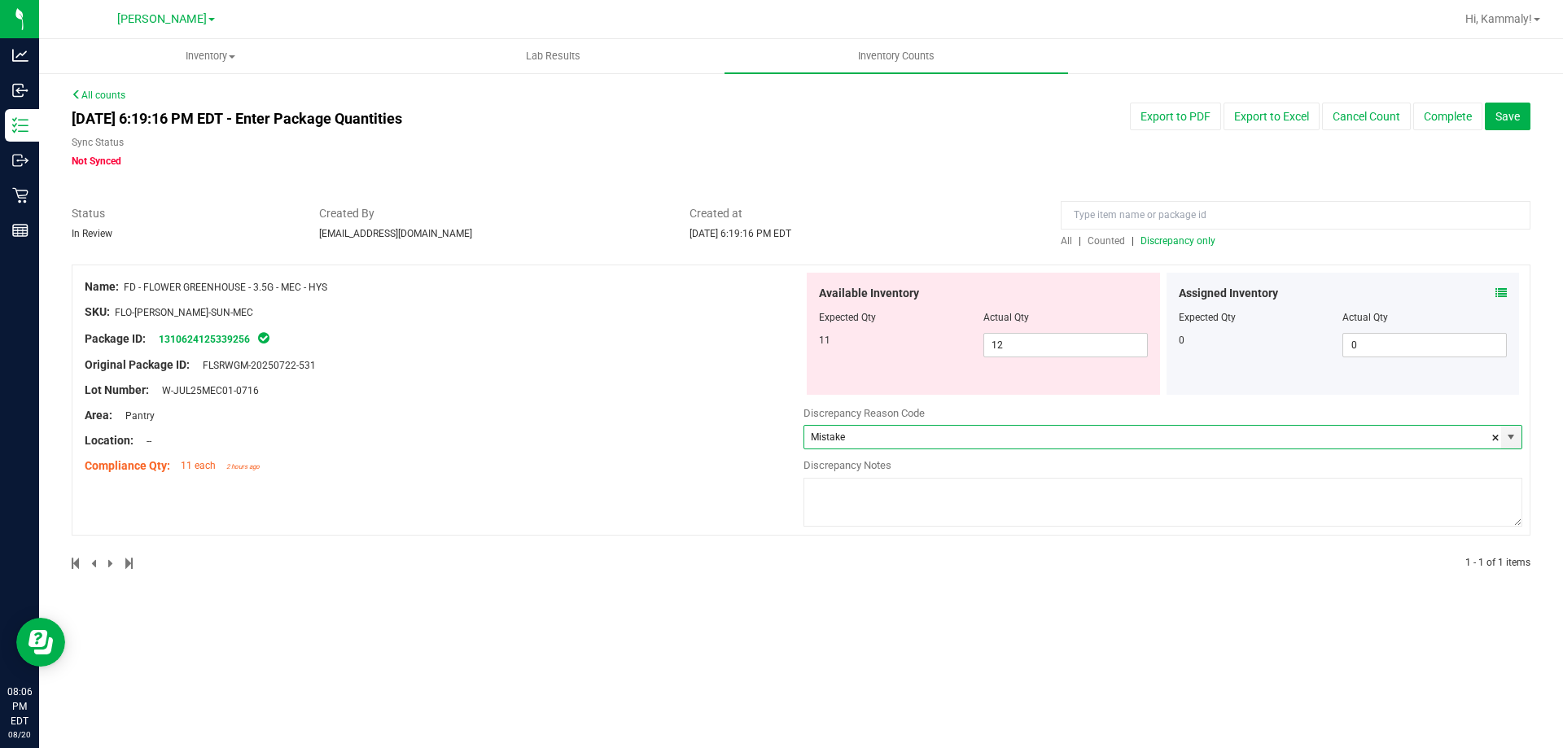
type input "Mistake"
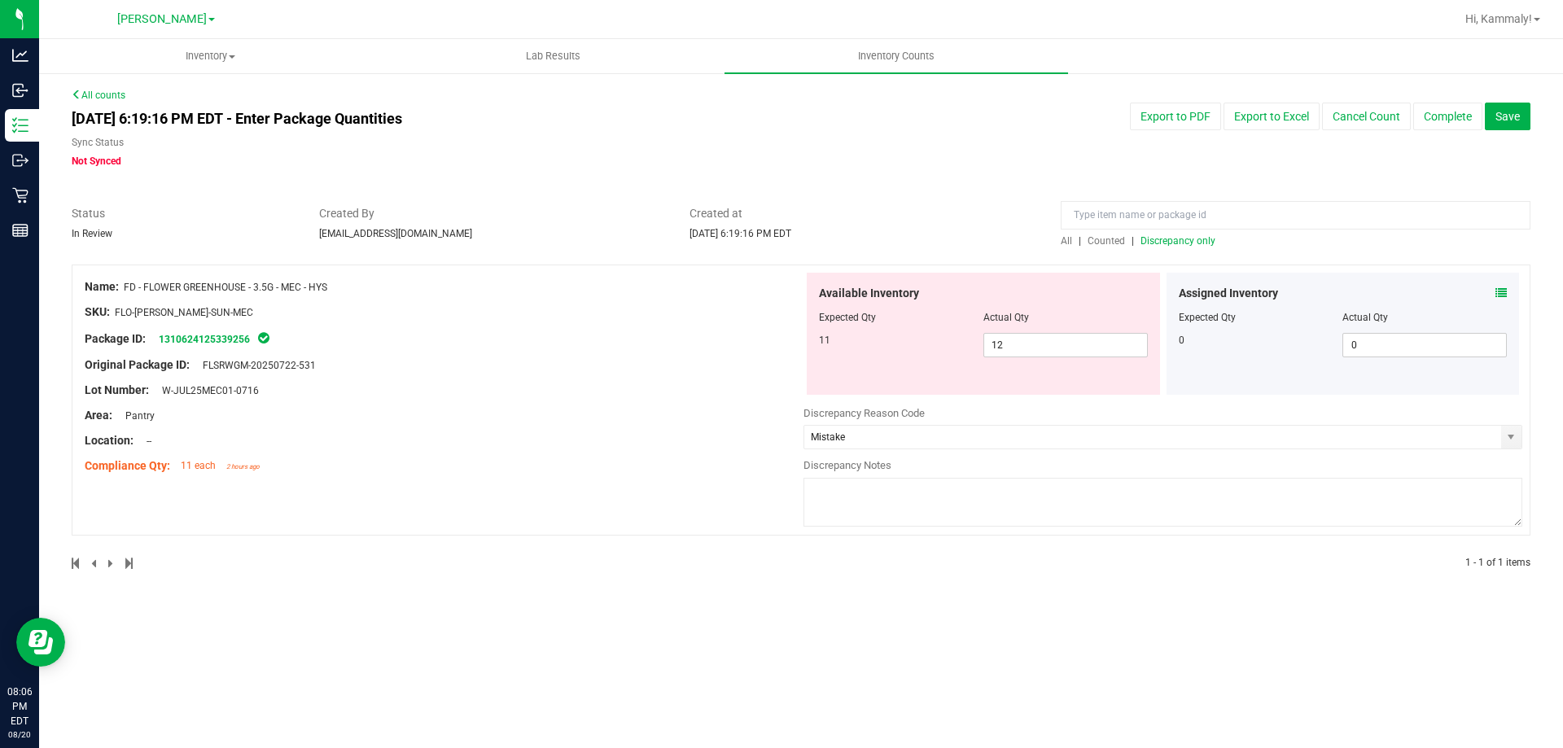
click at [856, 504] on textarea at bounding box center [1163, 502] width 719 height 49
type textarea "Allocation Error- Inaccurate POS ring up"
click at [1132, 598] on div "All counts [DATE] 6:19:16 PM EDT - Enter Package Quantities Sync Status Not Syn…" at bounding box center [801, 340] width 1524 height 536
click at [1513, 110] on span "Save" at bounding box center [1508, 116] width 24 height 13
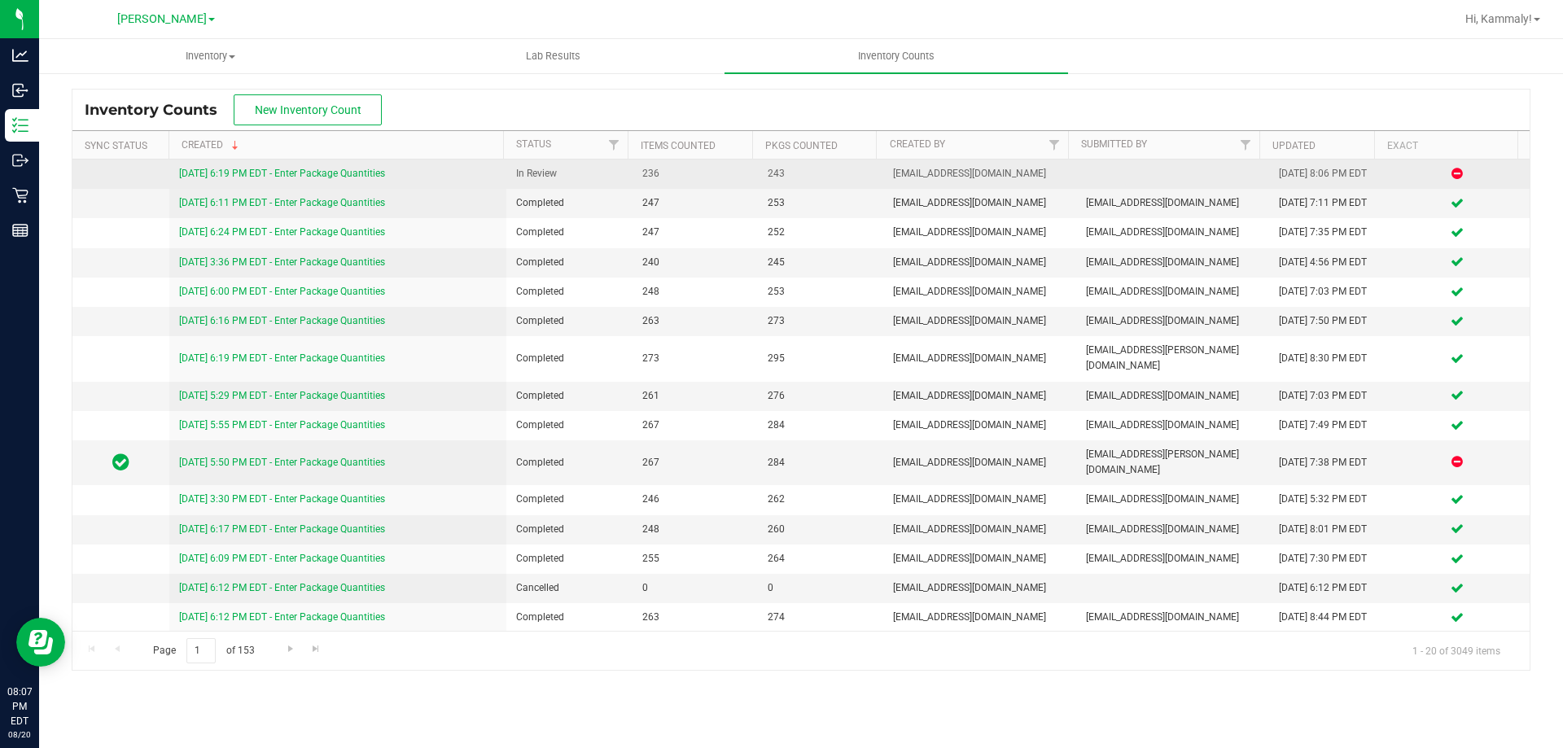
click at [338, 174] on link "[DATE] 6:19 PM EDT - Enter Package Quantities" at bounding box center [282, 173] width 206 height 11
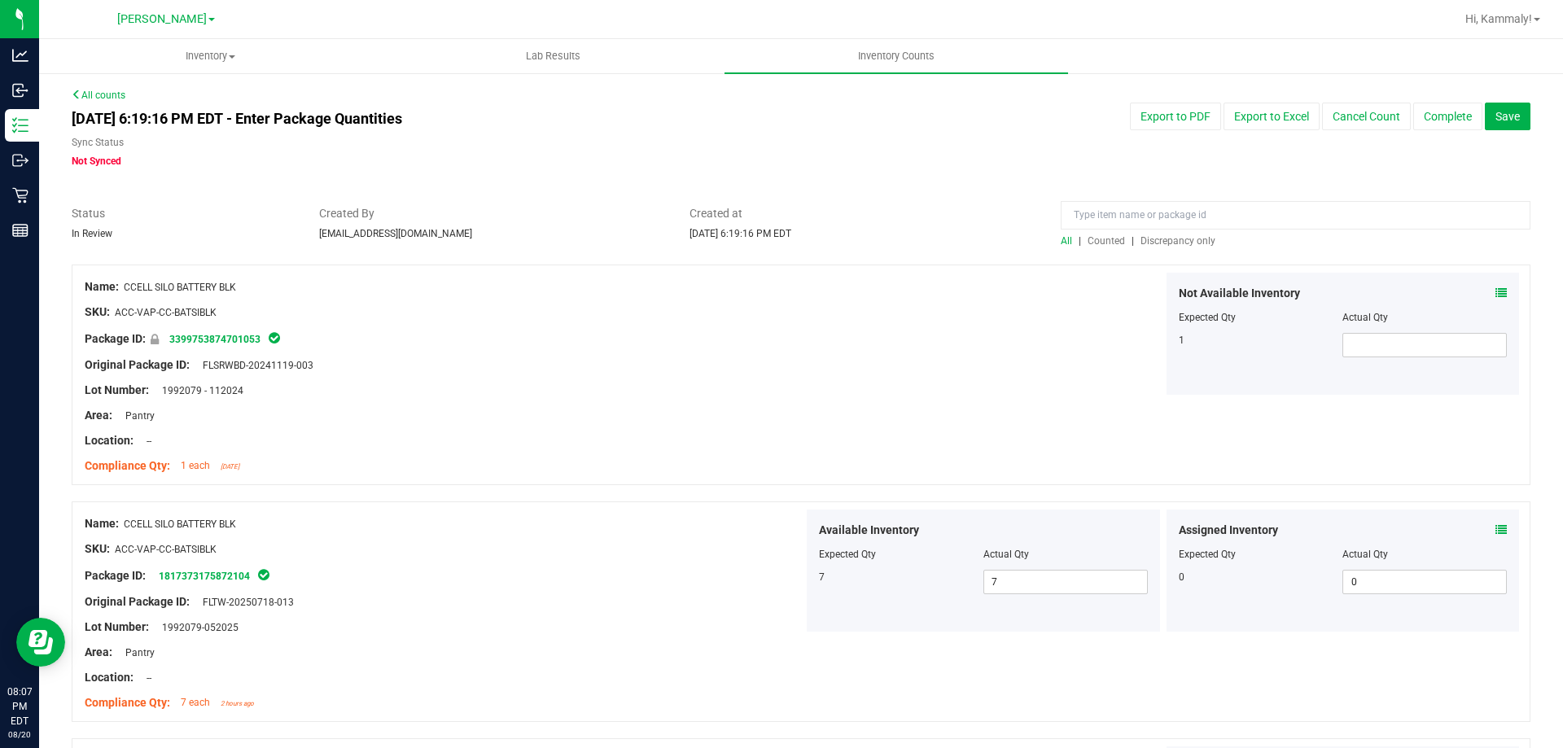
click at [1522, 12] on span "Hi, Kammaly!" at bounding box center [1498, 18] width 67 height 13
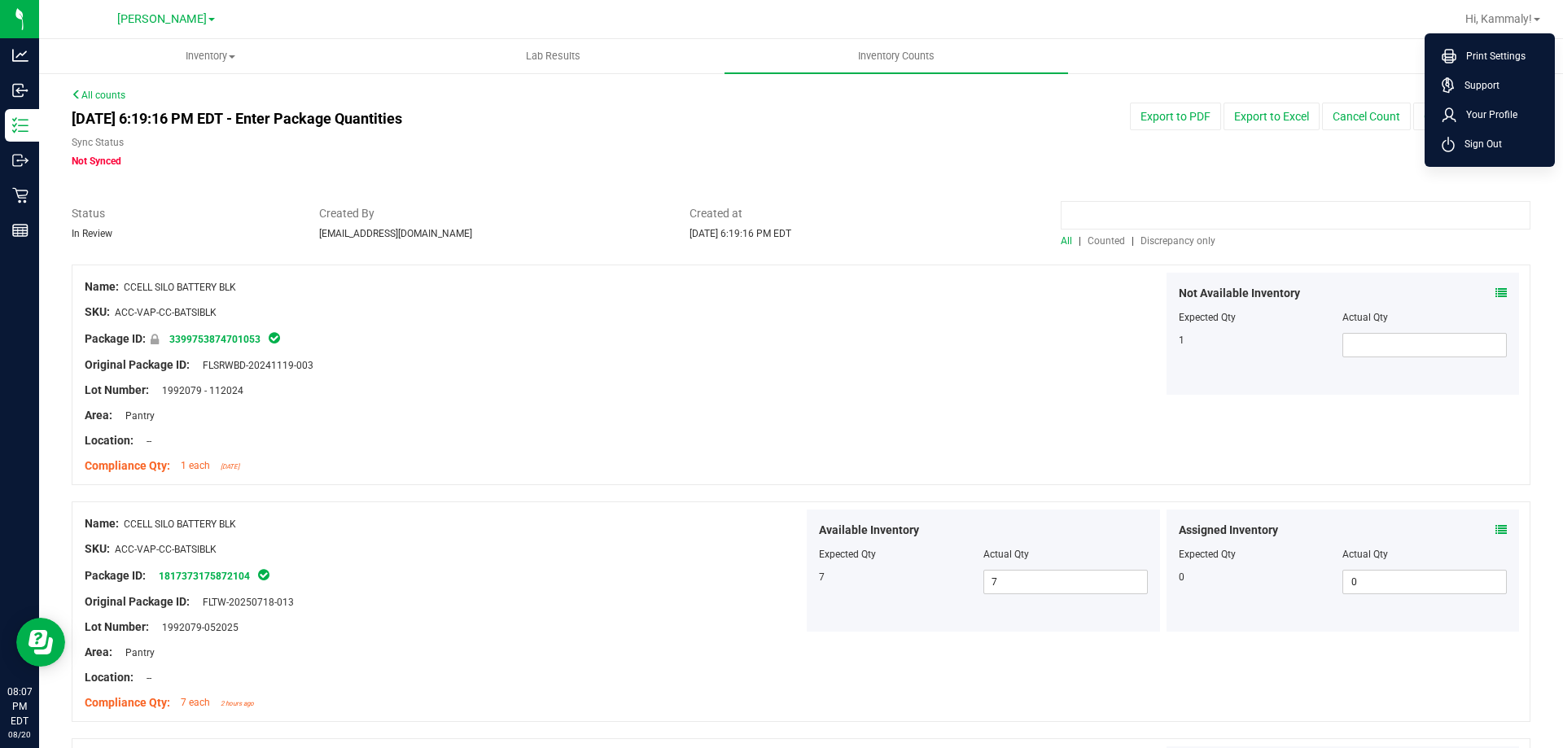
click at [1255, 213] on input at bounding box center [1296, 215] width 470 height 28
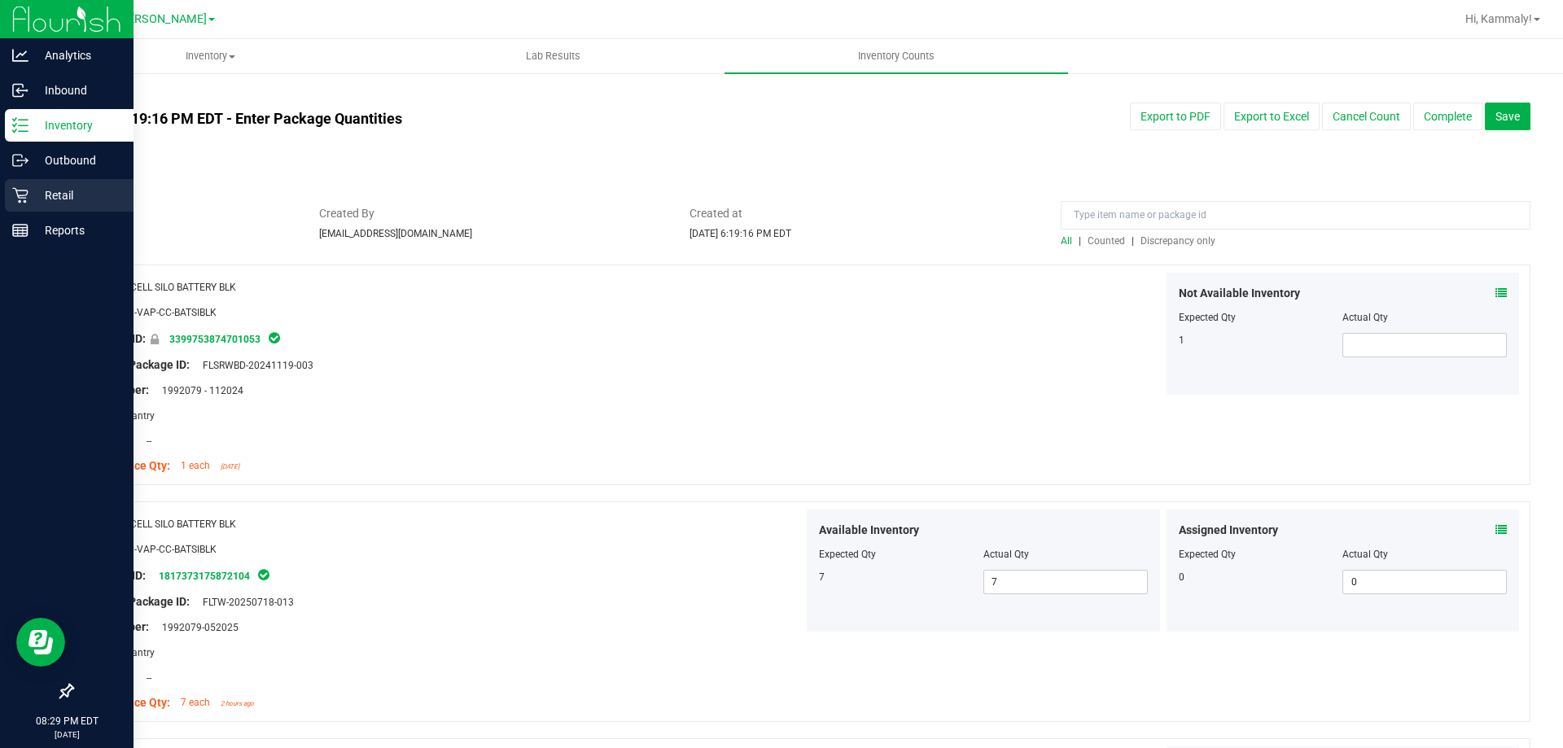
click at [45, 195] on p "Retail" at bounding box center [77, 196] width 98 height 20
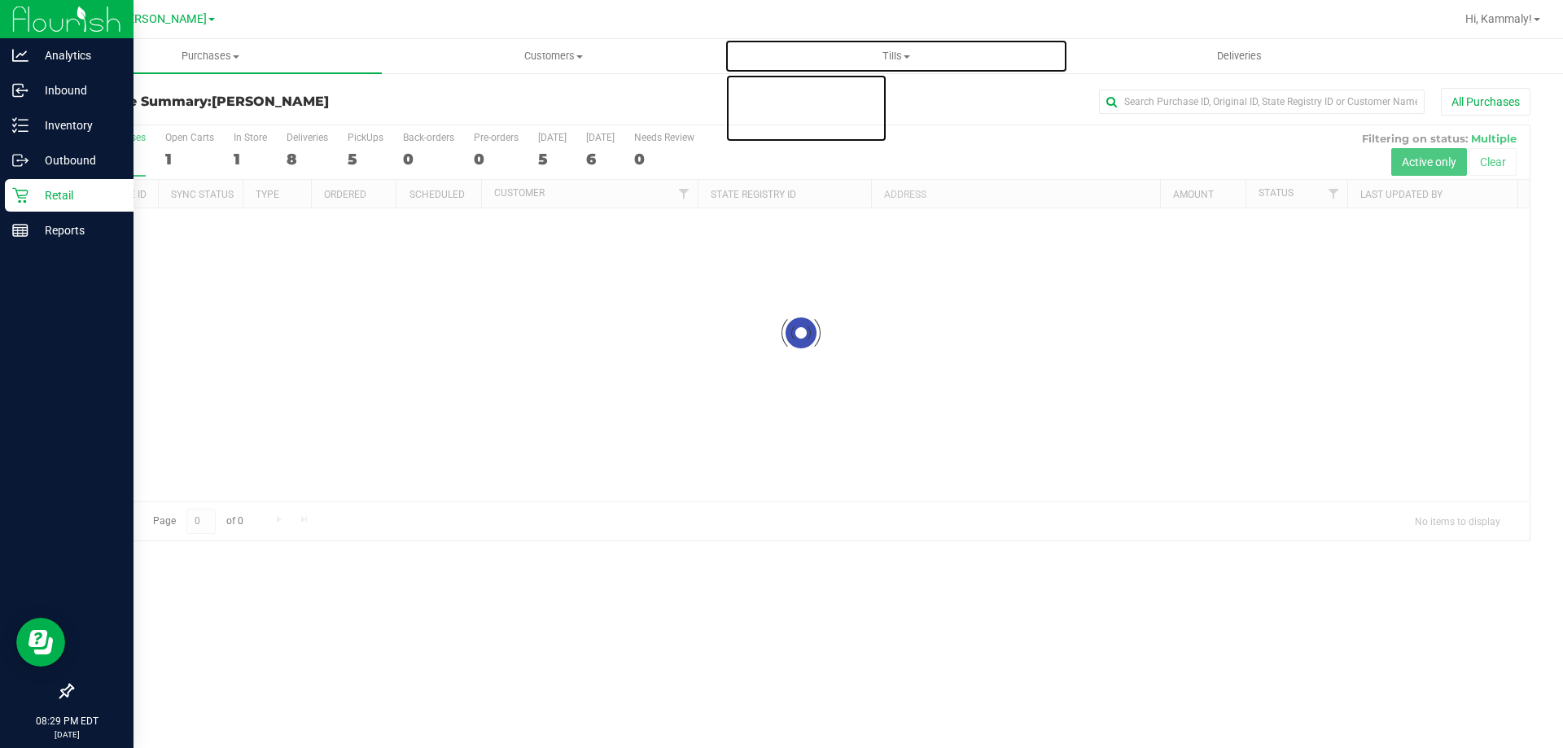
click at [888, 50] on span "Tills" at bounding box center [895, 56] width 341 height 15
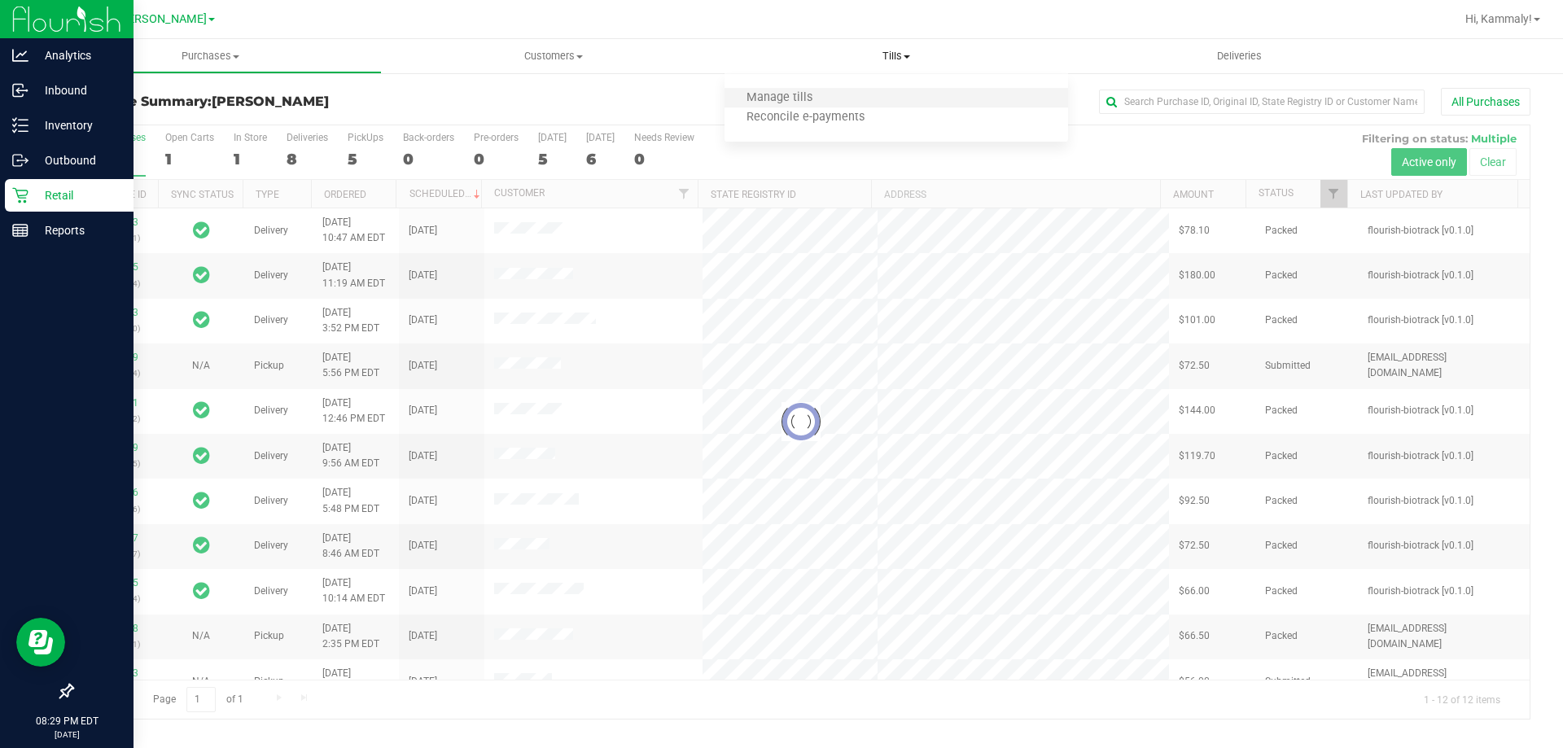
click at [864, 94] on li "Manage tills" at bounding box center [896, 99] width 343 height 20
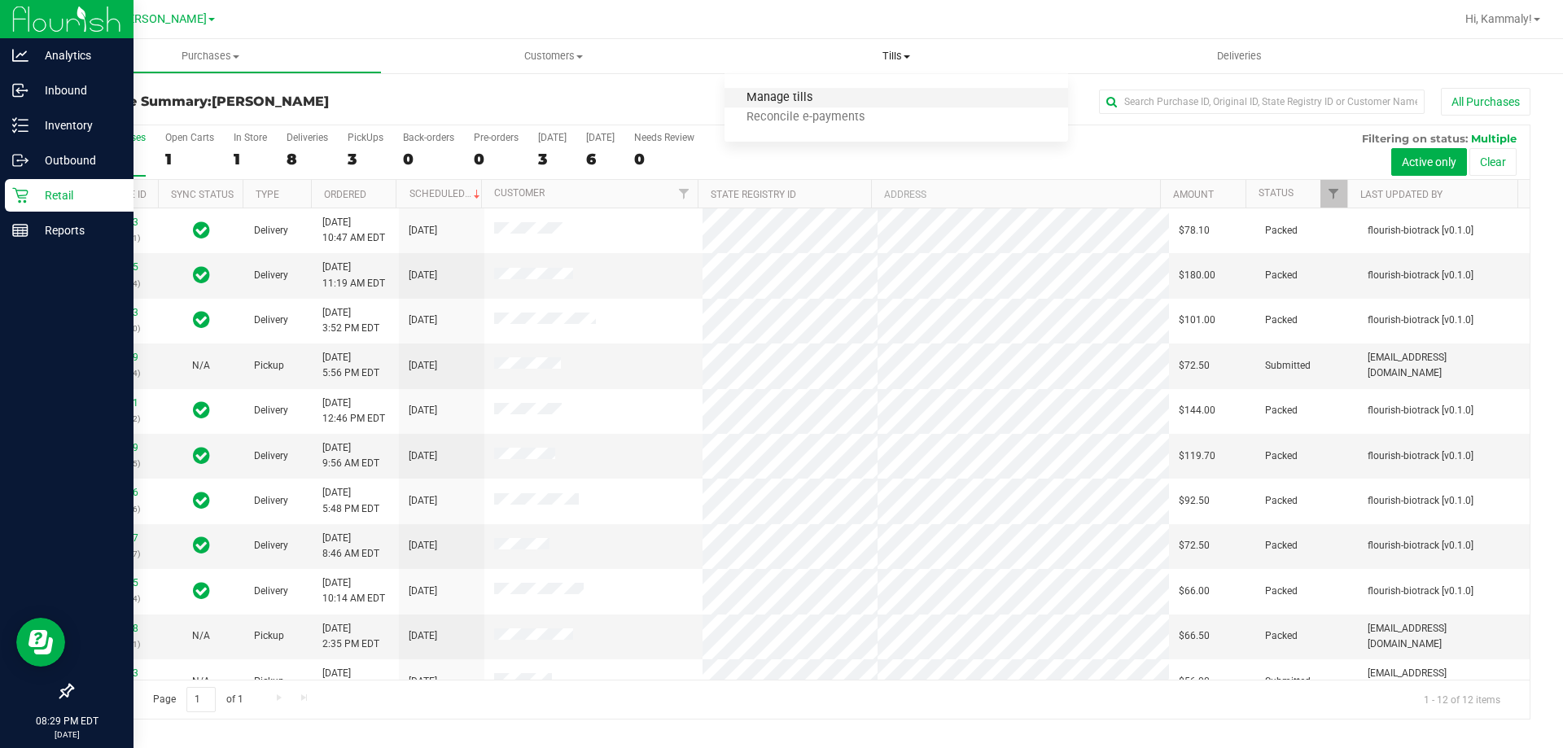
click at [832, 91] on span "Manage tills" at bounding box center [780, 98] width 110 height 14
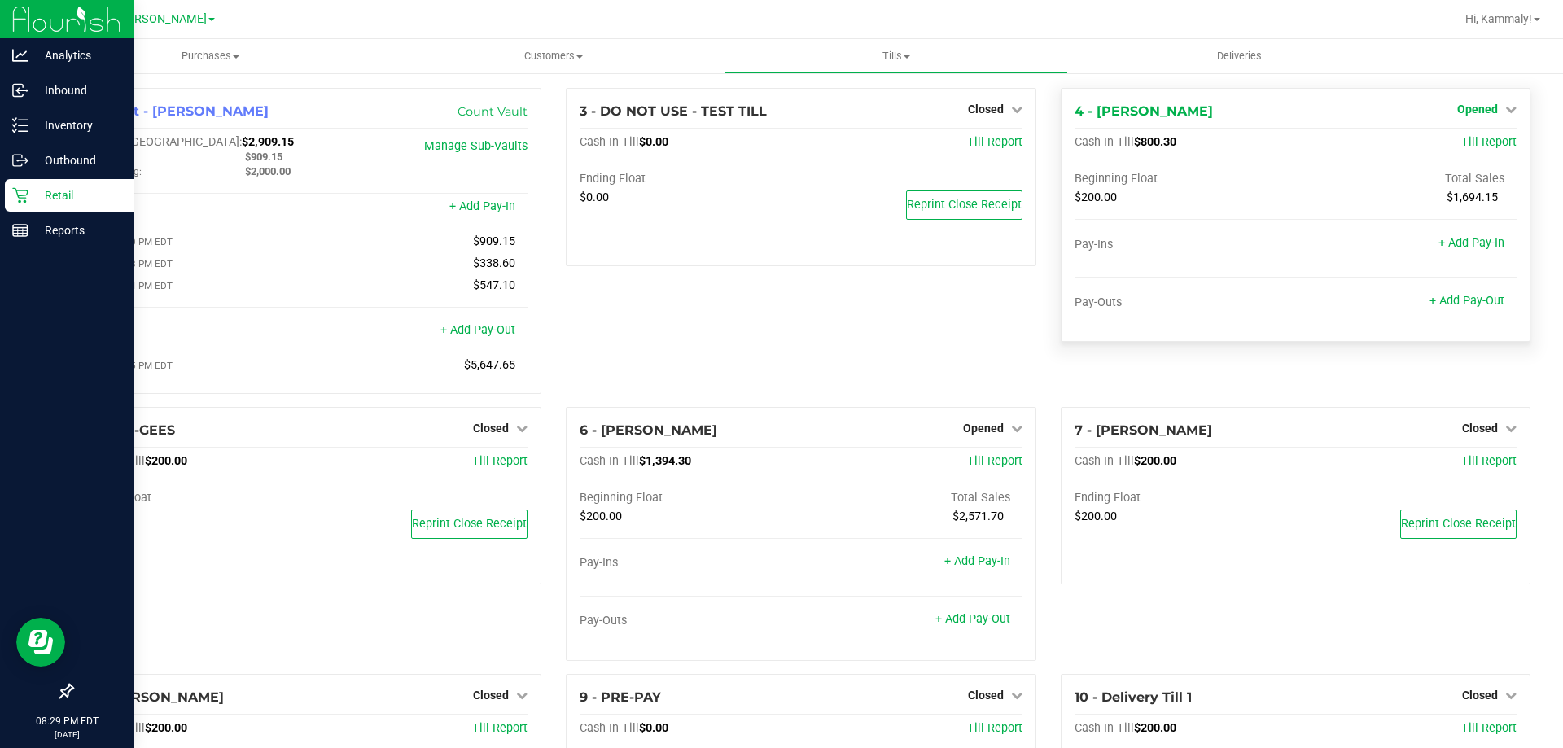
click at [1477, 106] on span "Opened" at bounding box center [1477, 109] width 41 height 13
click at [1457, 147] on link "Close Till" at bounding box center [1479, 143] width 44 height 13
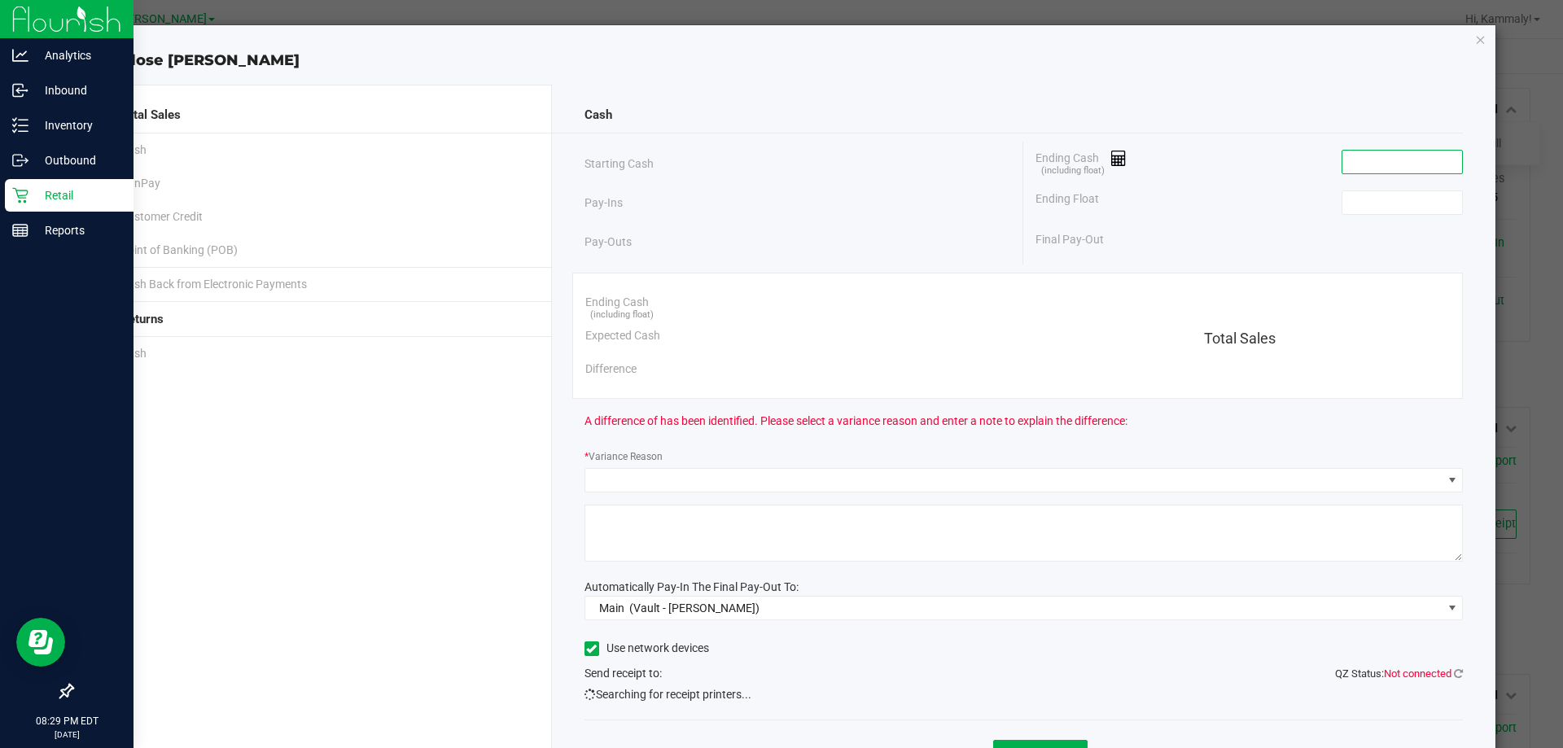
click at [1389, 165] on input at bounding box center [1402, 162] width 120 height 23
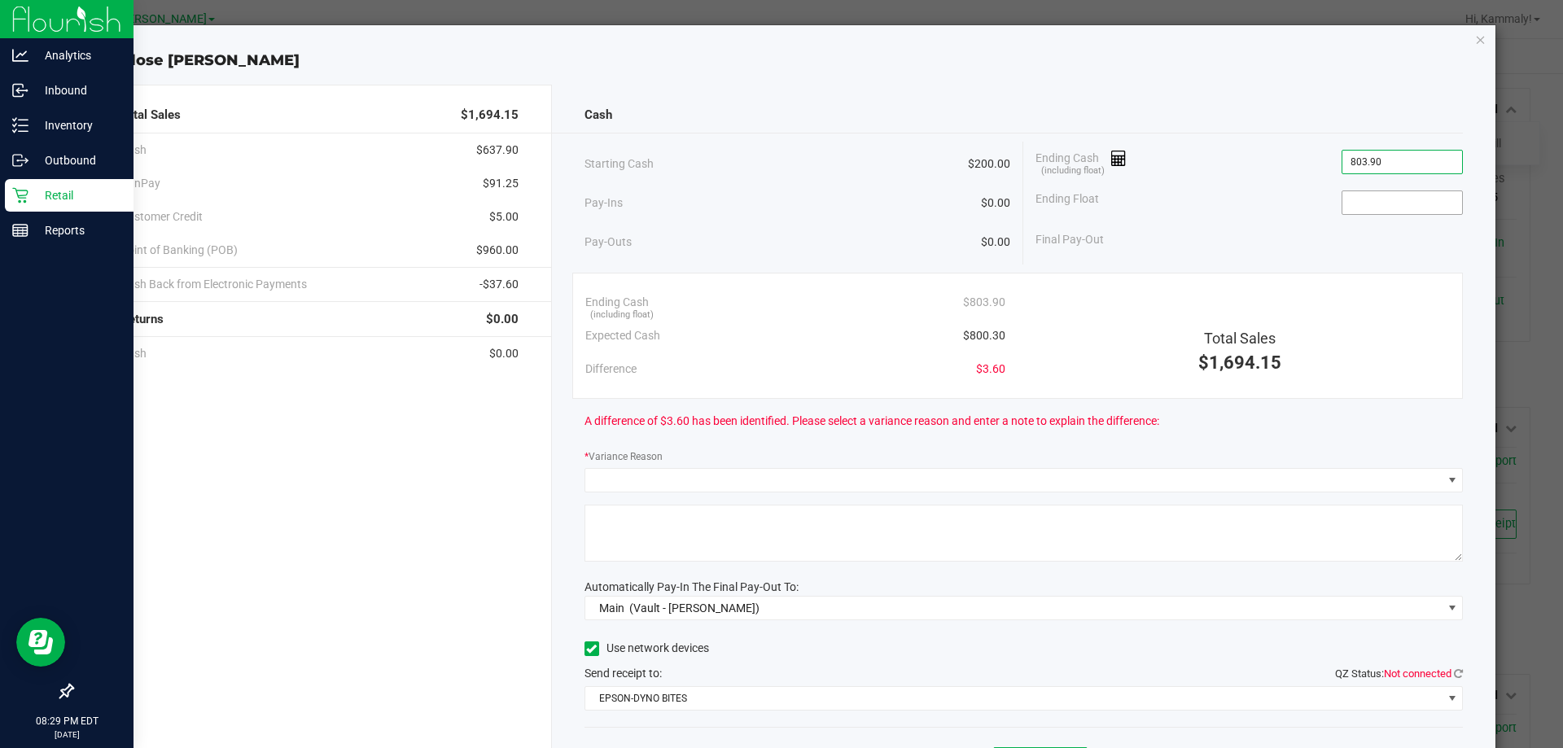
type input "$803.90"
click at [1392, 202] on input at bounding box center [1402, 202] width 120 height 23
type input "$200.00"
click at [1158, 465] on div "* Variance Reason" at bounding box center [1024, 458] width 879 height 20
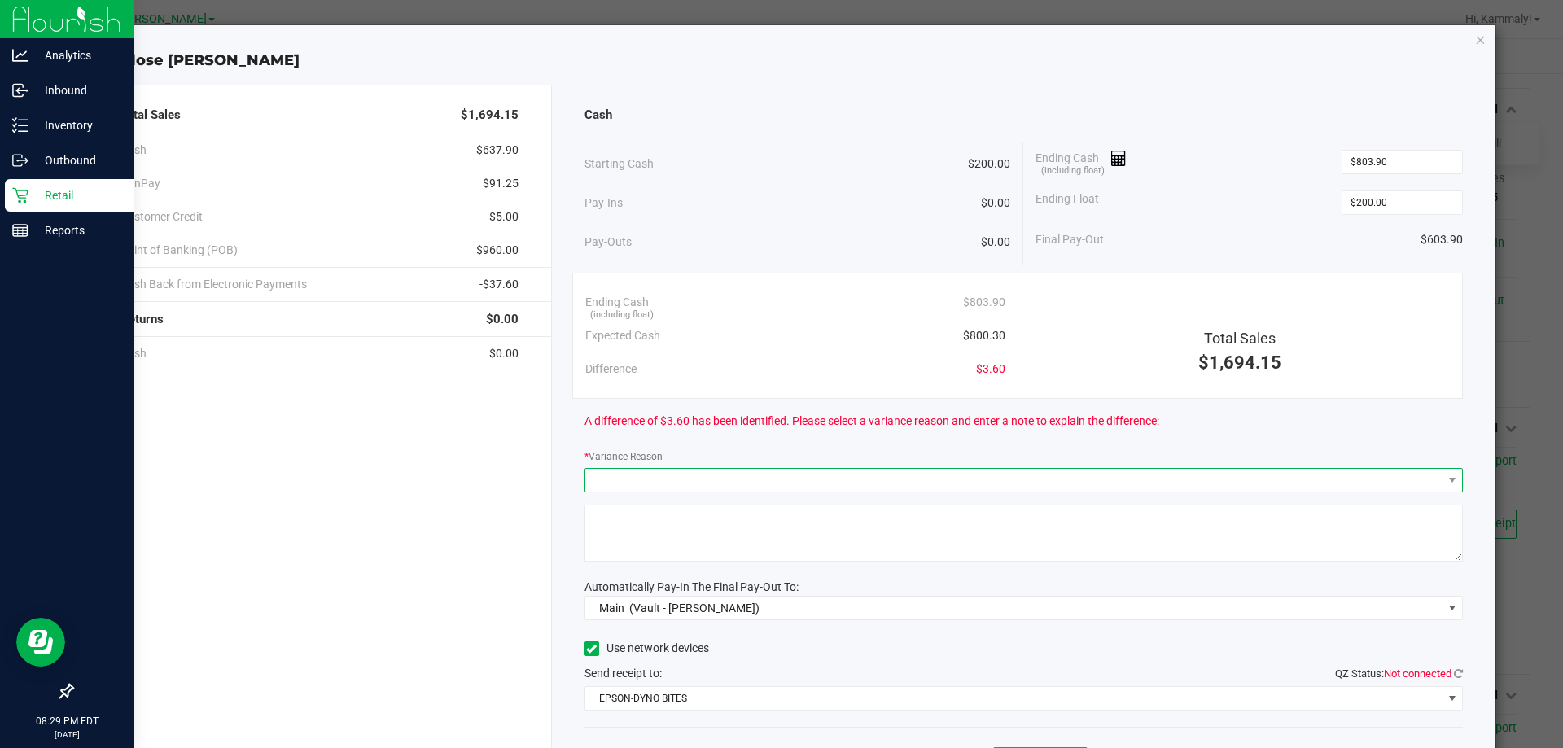
click at [1145, 476] on span at bounding box center [1013, 480] width 857 height 23
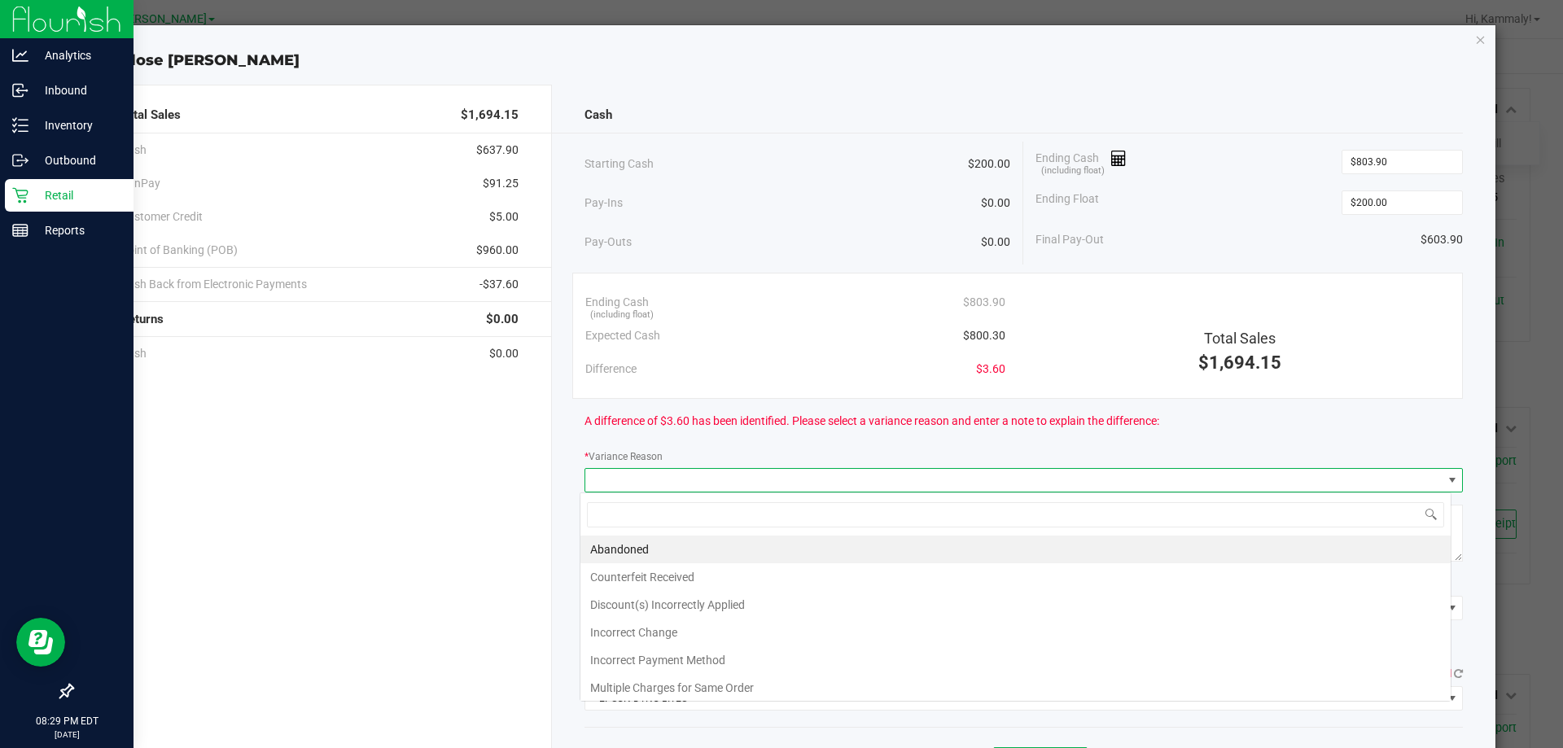
scroll to position [24, 871]
click at [667, 558] on li "Abandoned" at bounding box center [1015, 550] width 870 height 28
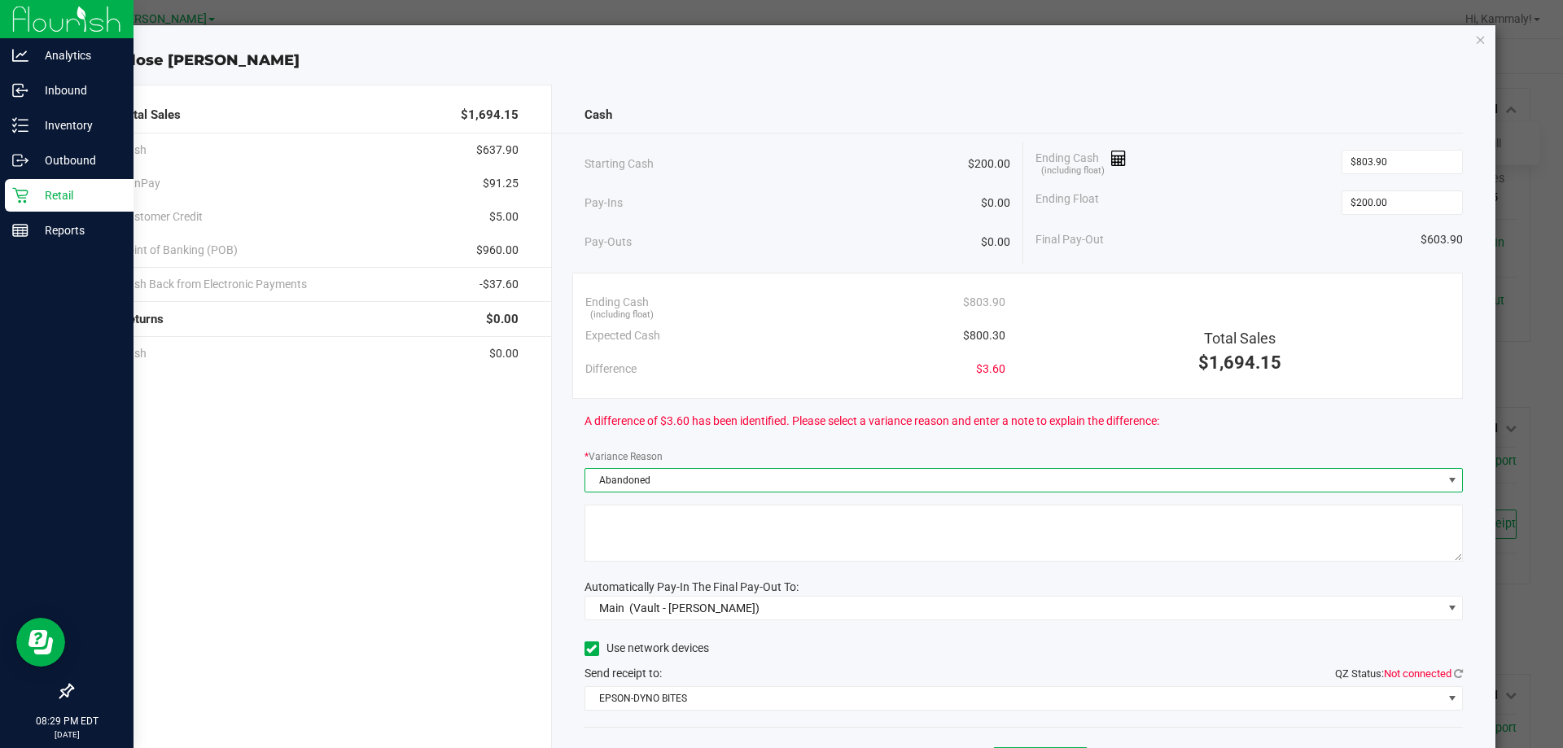
click at [672, 545] on textarea at bounding box center [1024, 533] width 879 height 57
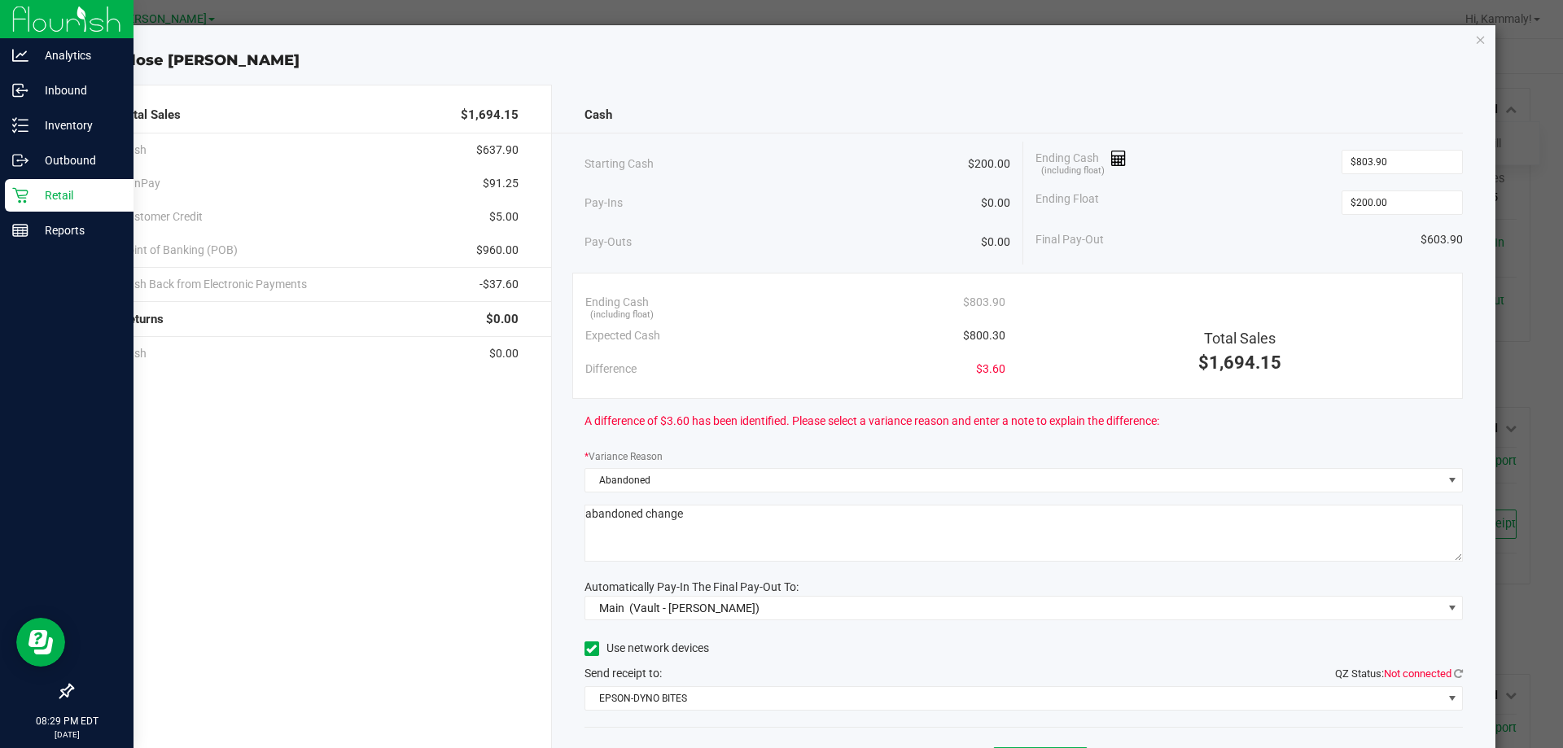
scroll to position [95, 0]
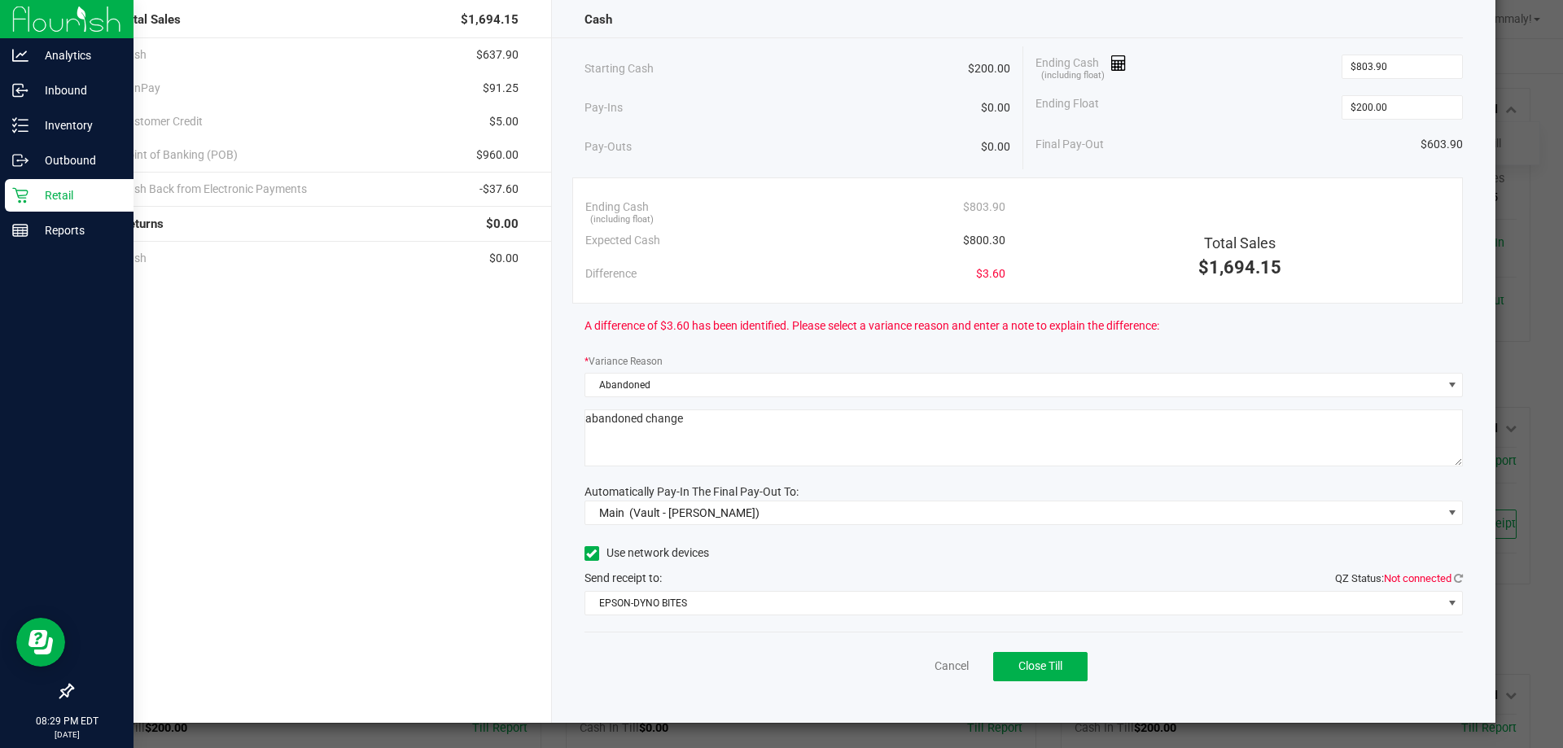
type textarea "abandoned change"
click at [1050, 657] on button "Close Till" at bounding box center [1040, 666] width 94 height 29
click at [917, 664] on link "Dismiss" at bounding box center [915, 666] width 39 height 17
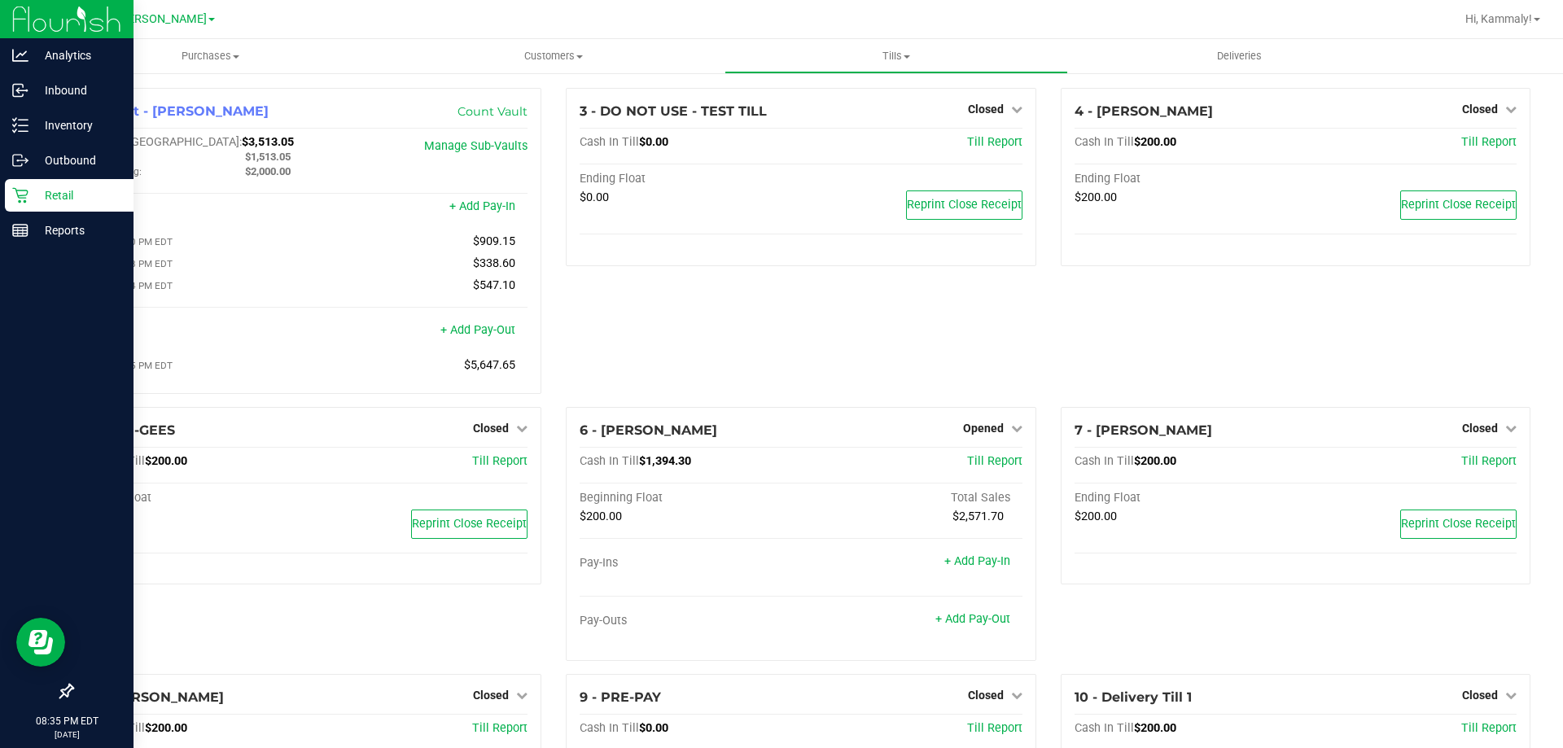
click at [865, 319] on div "3 - DO NOT USE - TEST TILL Closed Open Till Cash In Till $0.00 Till Report Endi…" at bounding box center [801, 247] width 494 height 319
click at [975, 430] on span "Opened" at bounding box center [983, 428] width 41 height 13
click at [997, 460] on link "Close Till" at bounding box center [985, 461] width 44 height 13
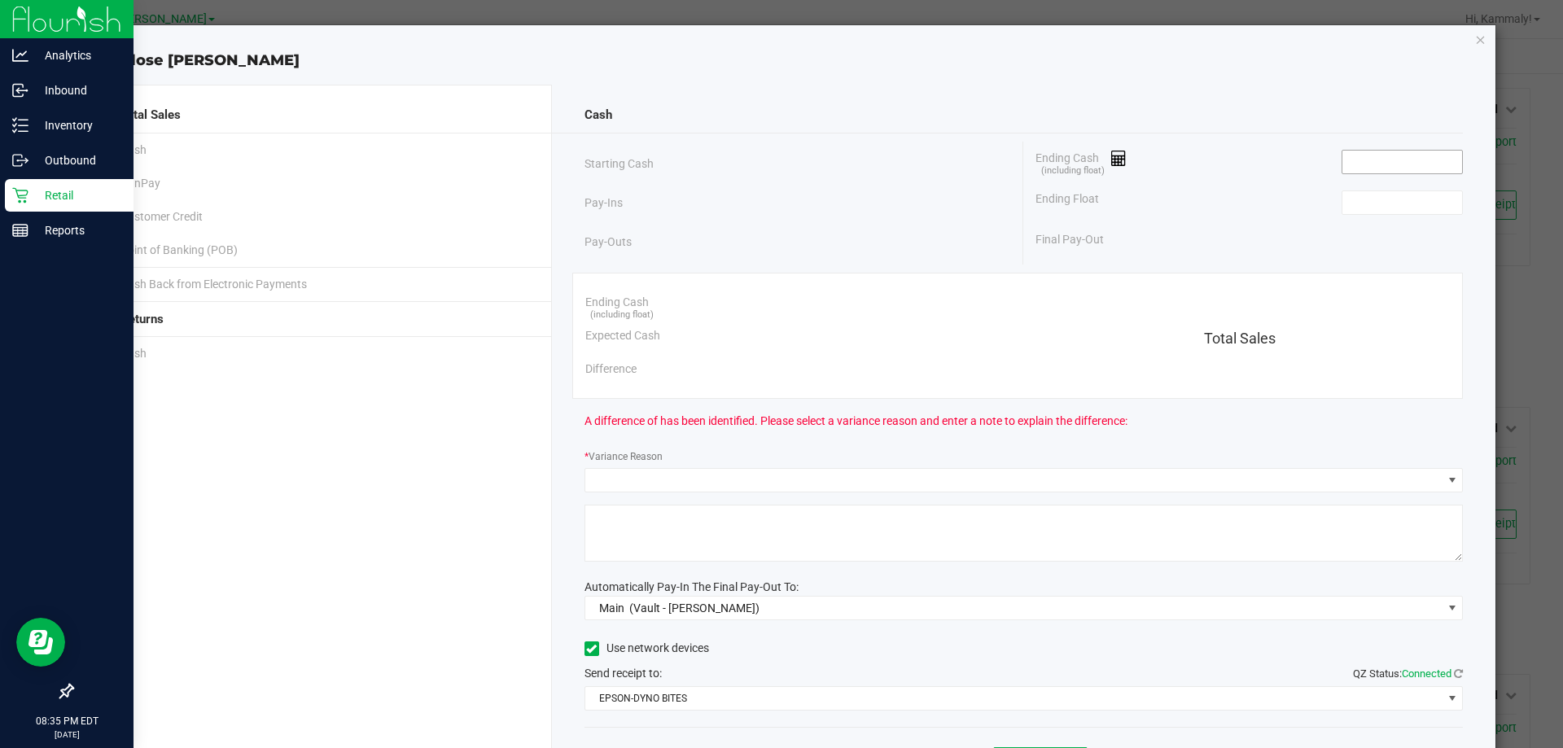
click at [1384, 163] on input at bounding box center [1402, 162] width 120 height 23
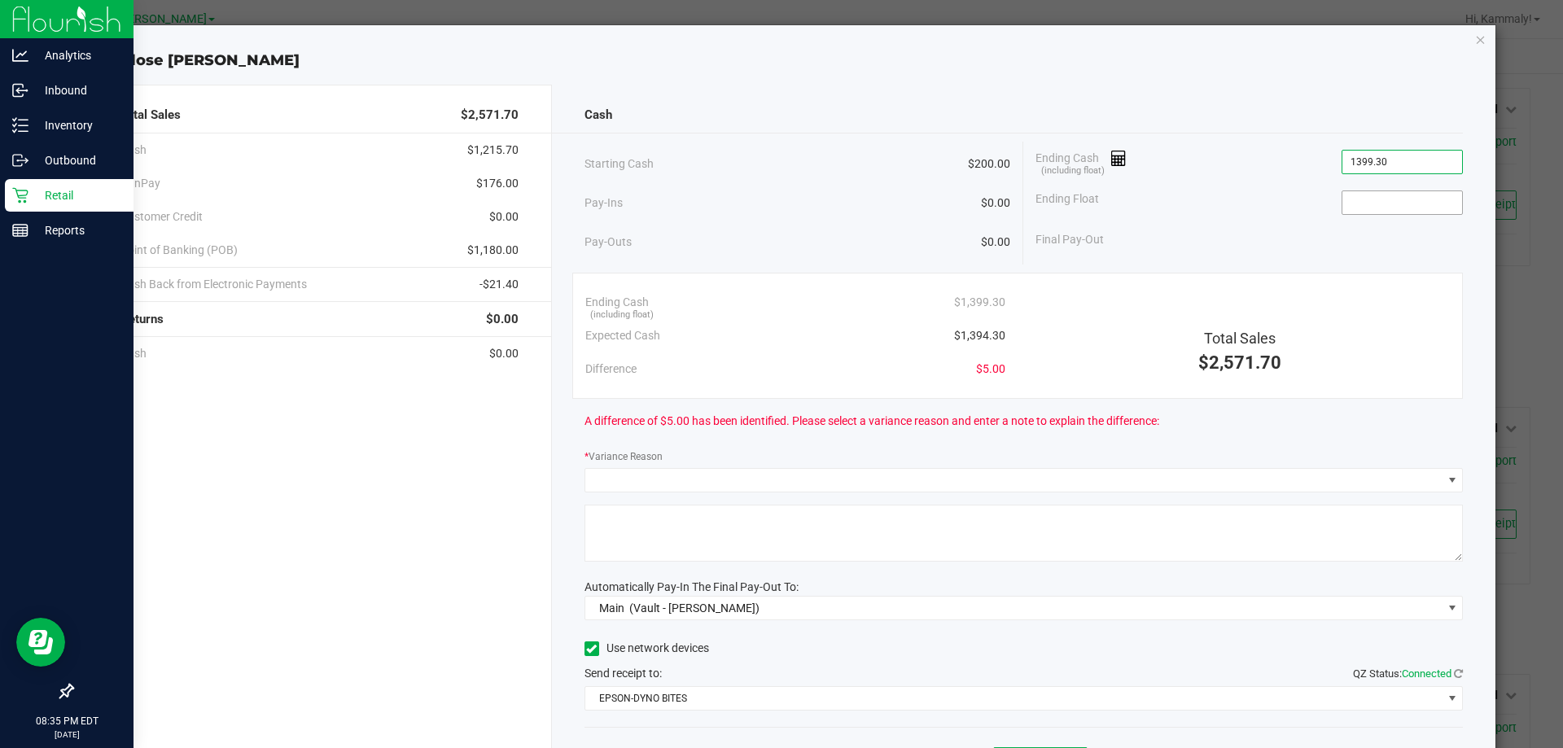
type input "$1,399.30"
click at [1377, 204] on input at bounding box center [1402, 202] width 120 height 23
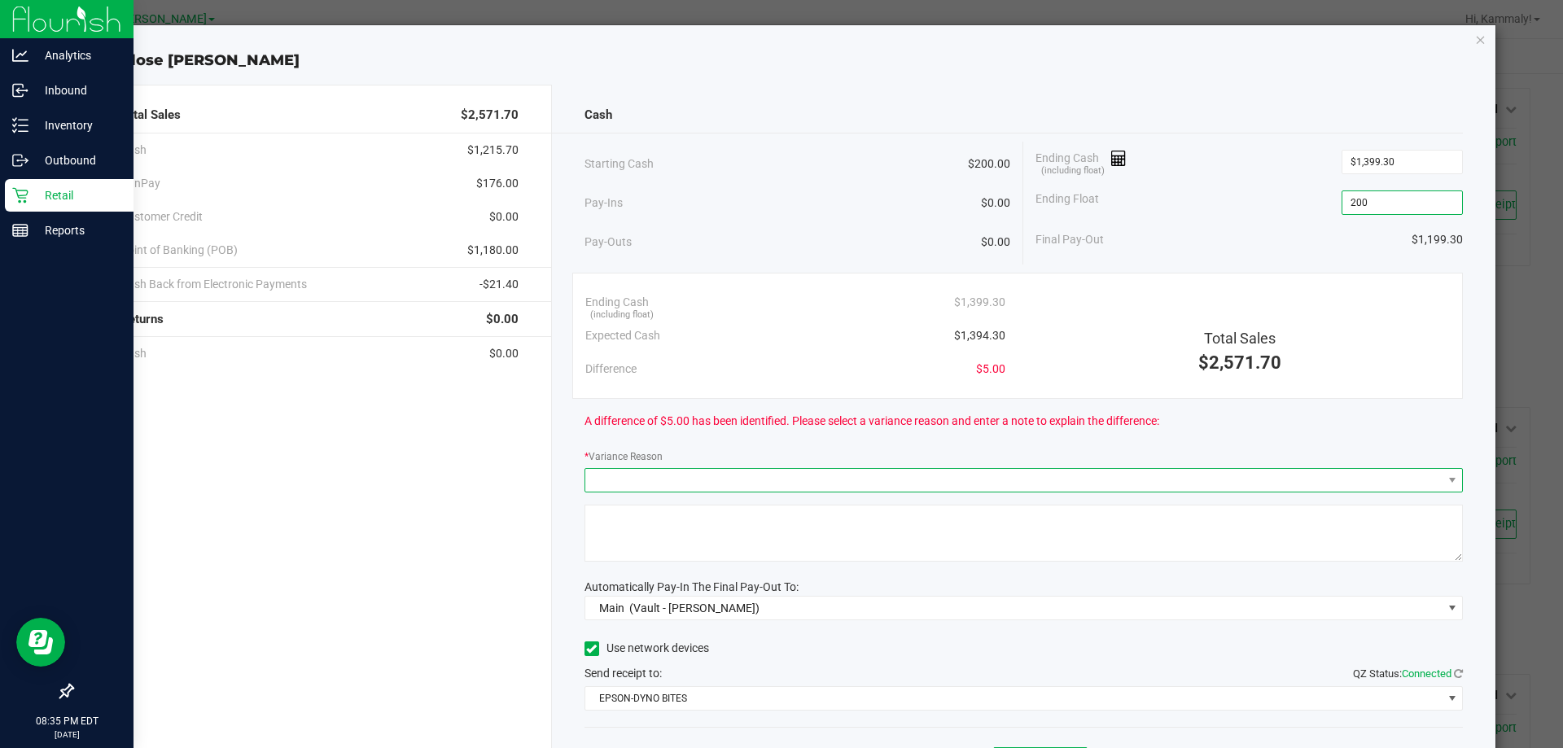
type input "$200.00"
click at [1129, 475] on span at bounding box center [1013, 480] width 857 height 23
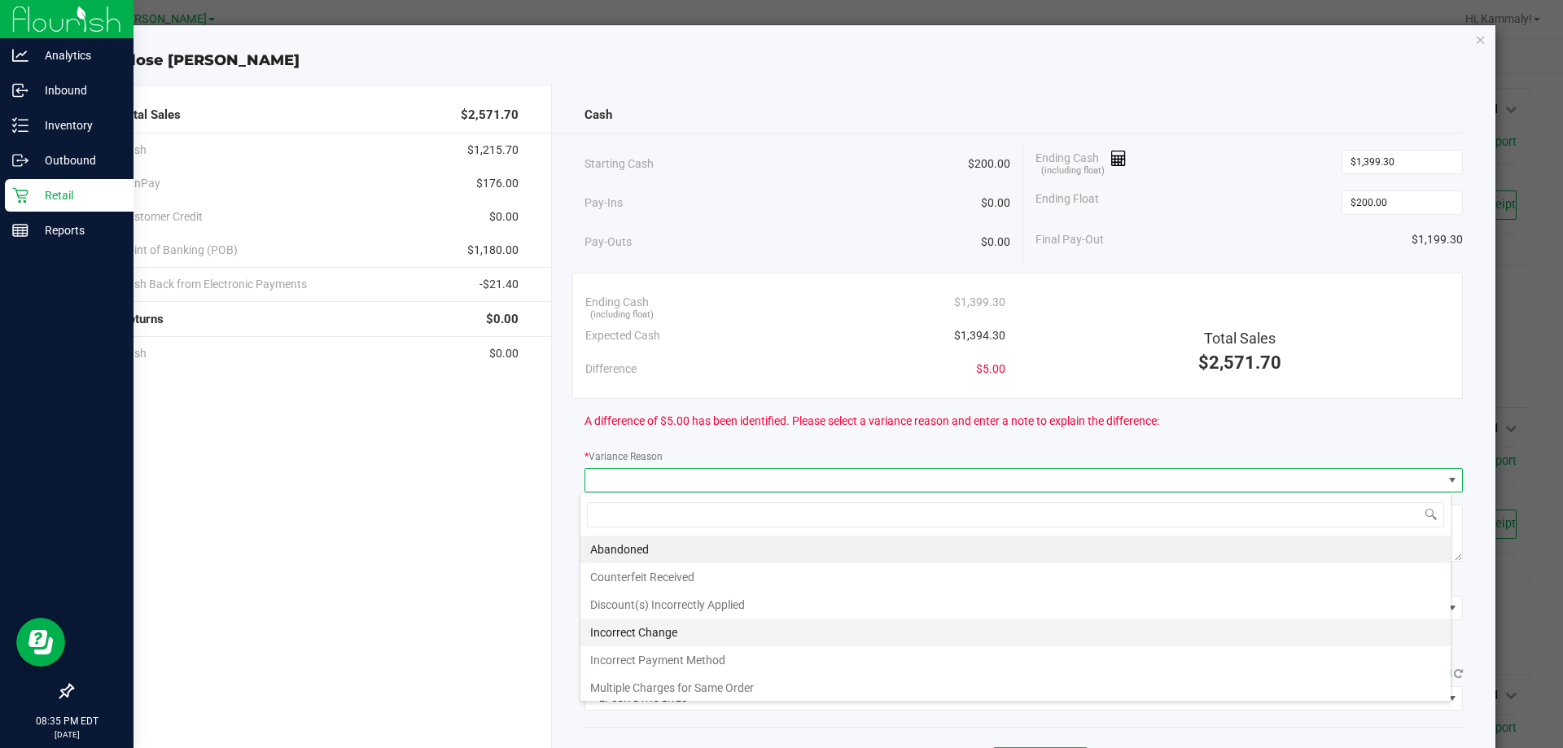
scroll to position [24, 871]
click at [634, 542] on li "Abandoned" at bounding box center [1015, 550] width 870 height 28
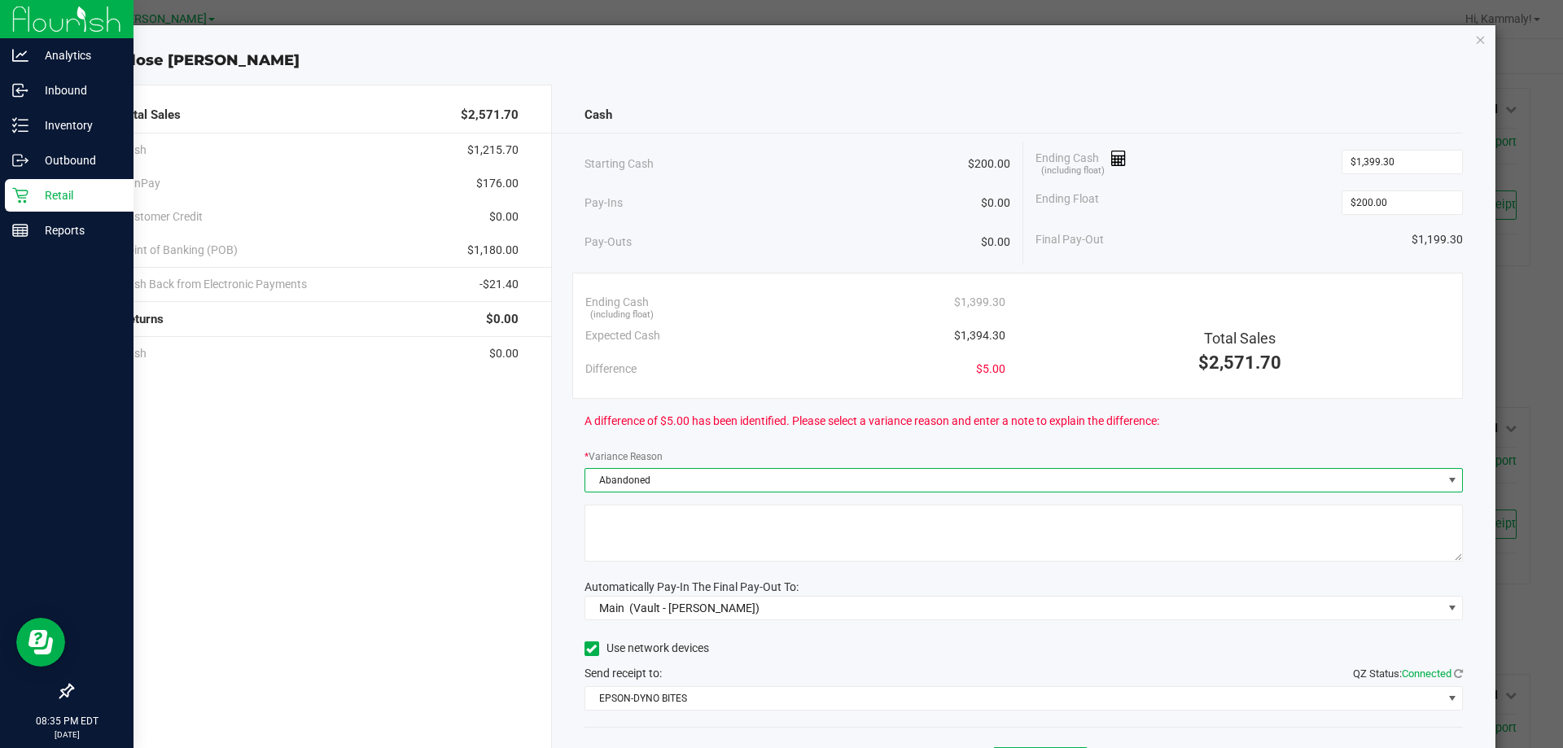
click at [634, 542] on textarea at bounding box center [1024, 533] width 879 height 57
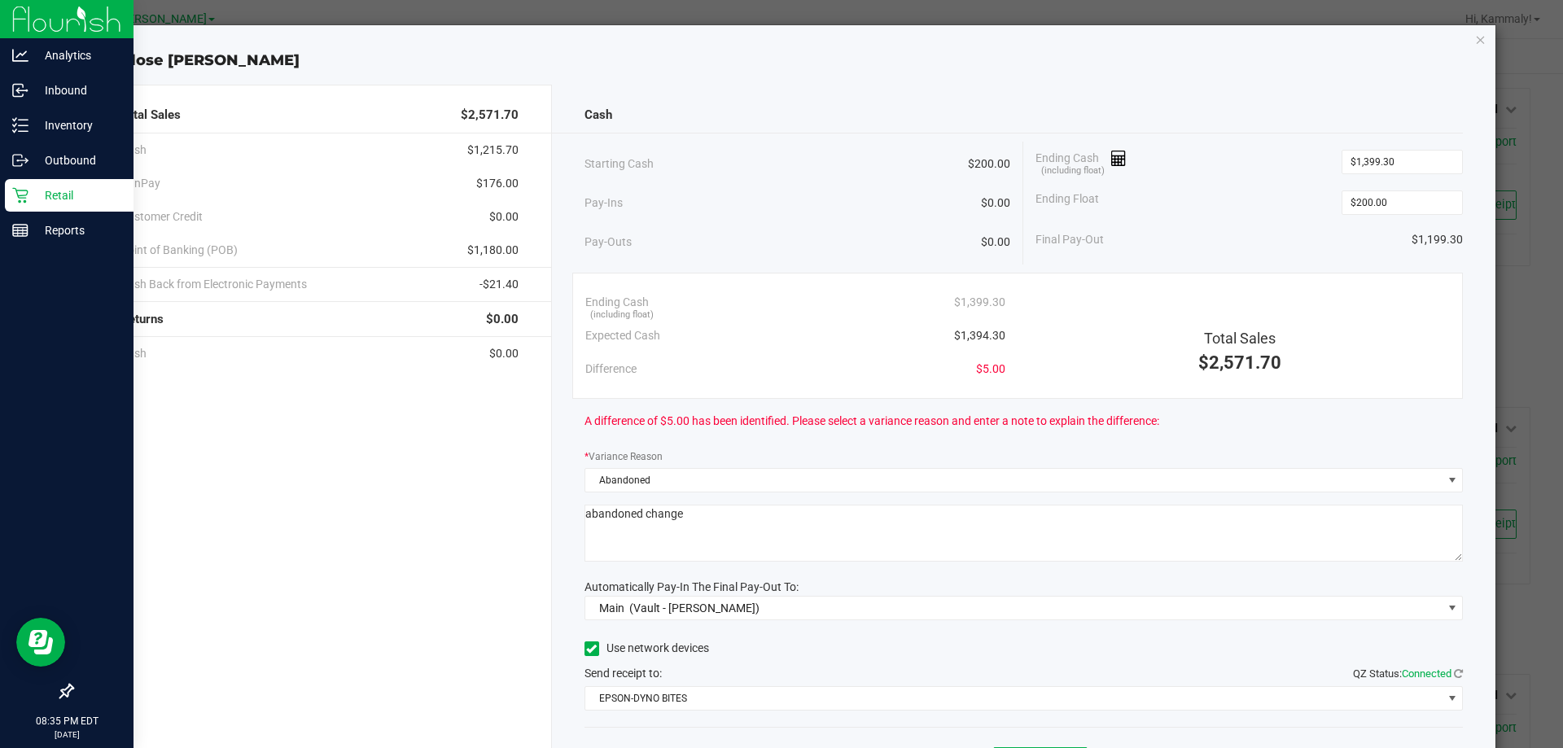
scroll to position [95, 0]
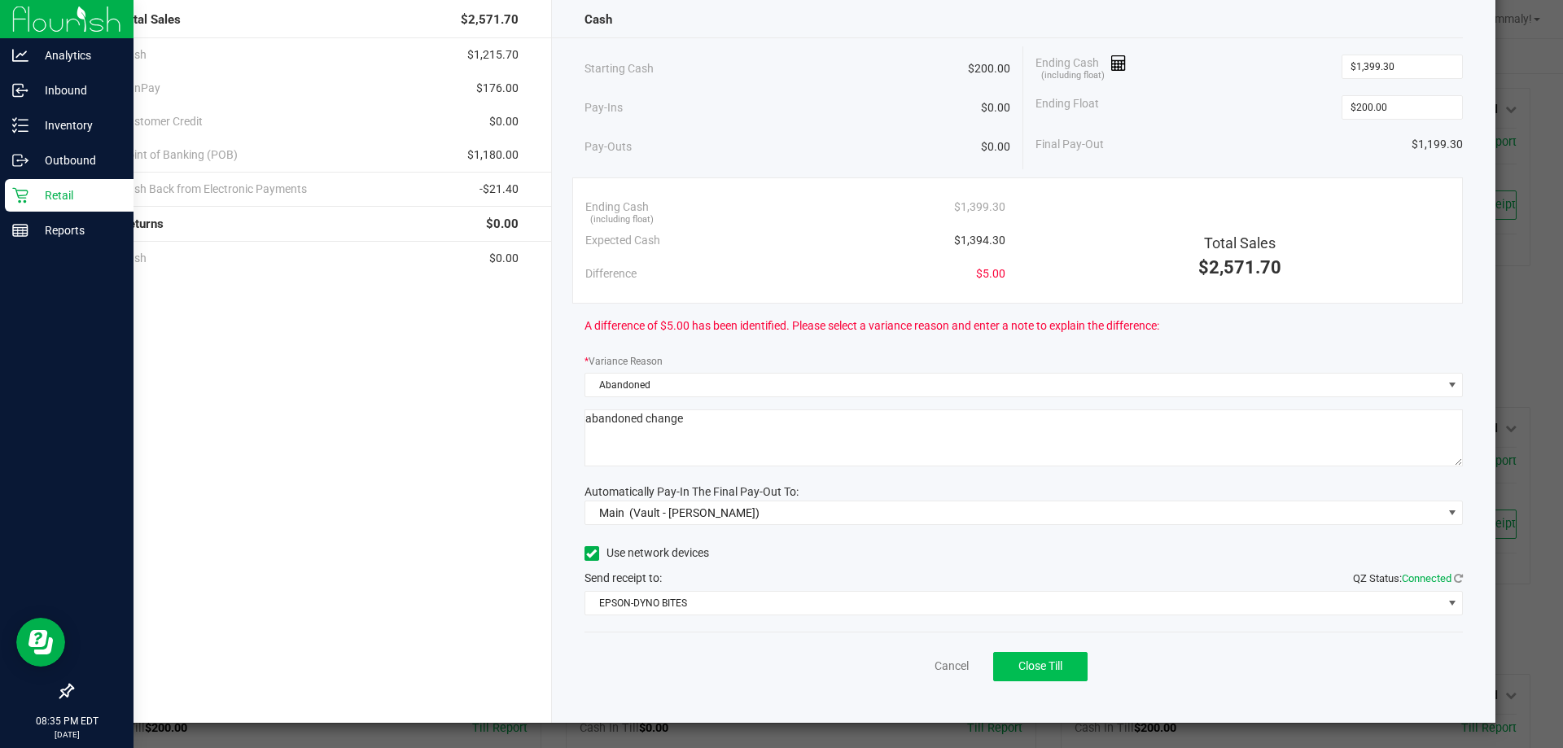
type textarea "abandoned change"
click at [1043, 680] on button "Close Till" at bounding box center [1040, 666] width 94 height 29
click at [876, 640] on div "Dismiss Reprint Closing Receipt" at bounding box center [1024, 663] width 879 height 63
click at [909, 664] on link "Dismiss" at bounding box center [915, 666] width 39 height 17
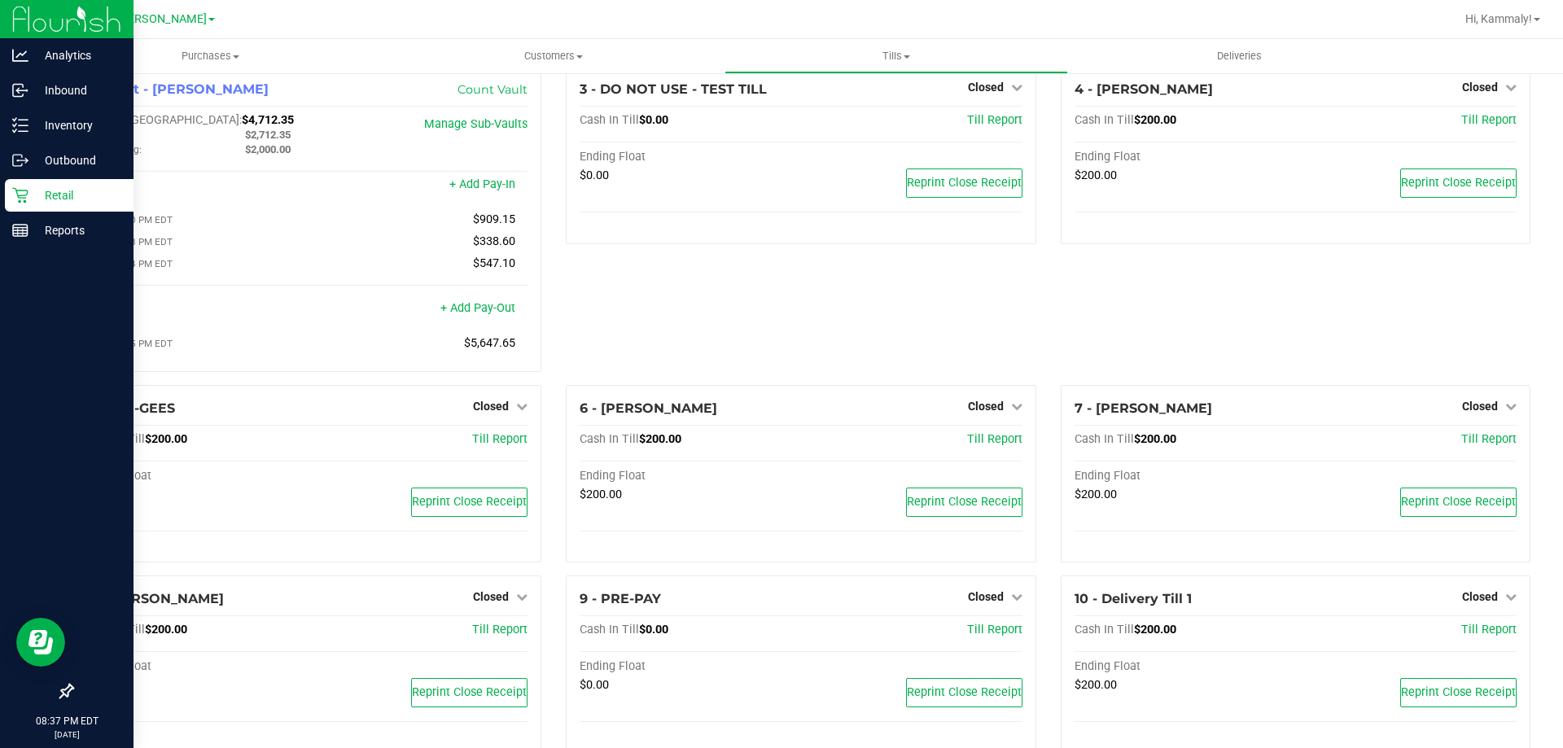
scroll to position [0, 0]
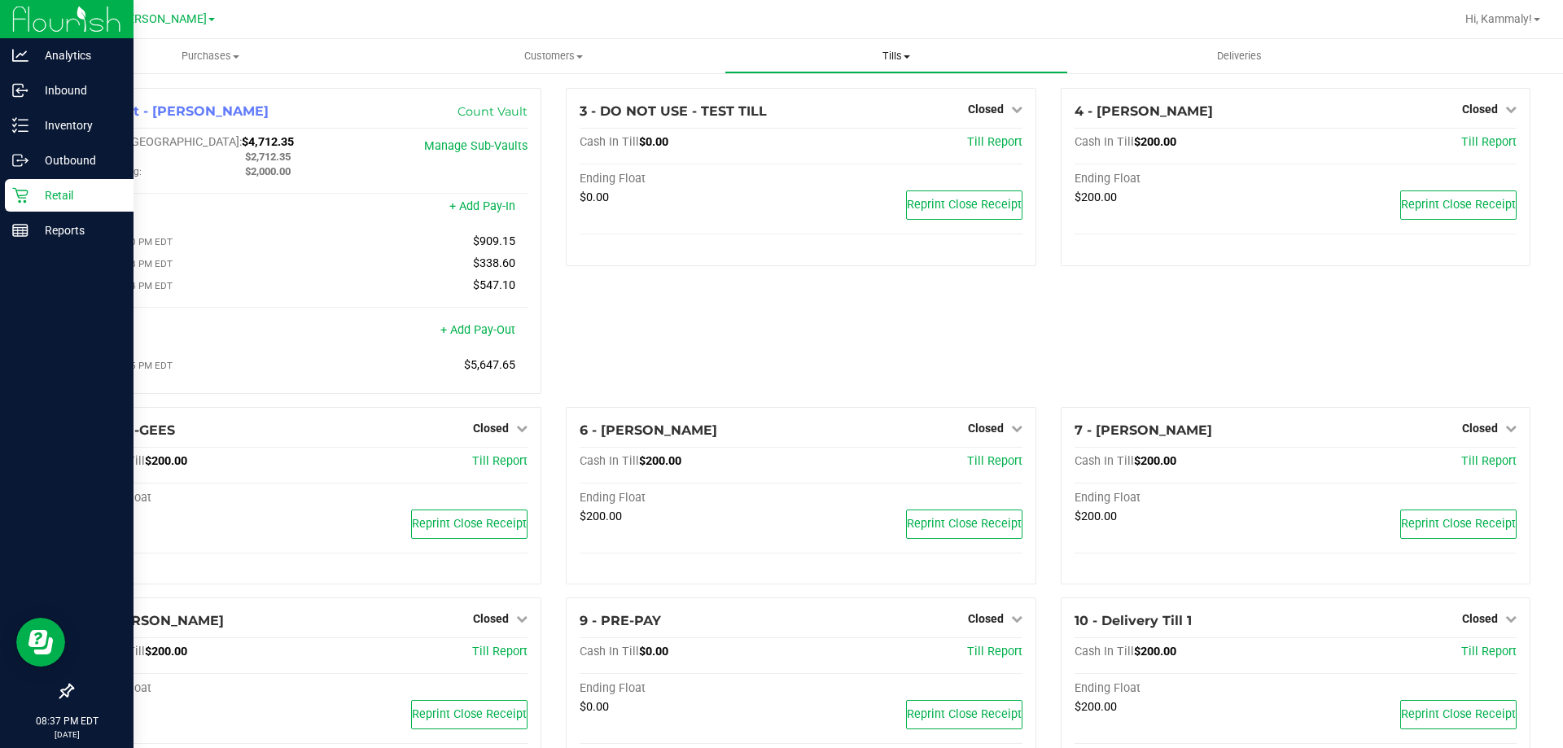
click at [888, 59] on span "Tills" at bounding box center [895, 56] width 341 height 15
click at [781, 123] on span "Reconcile e-payments" at bounding box center [806, 118] width 162 height 14
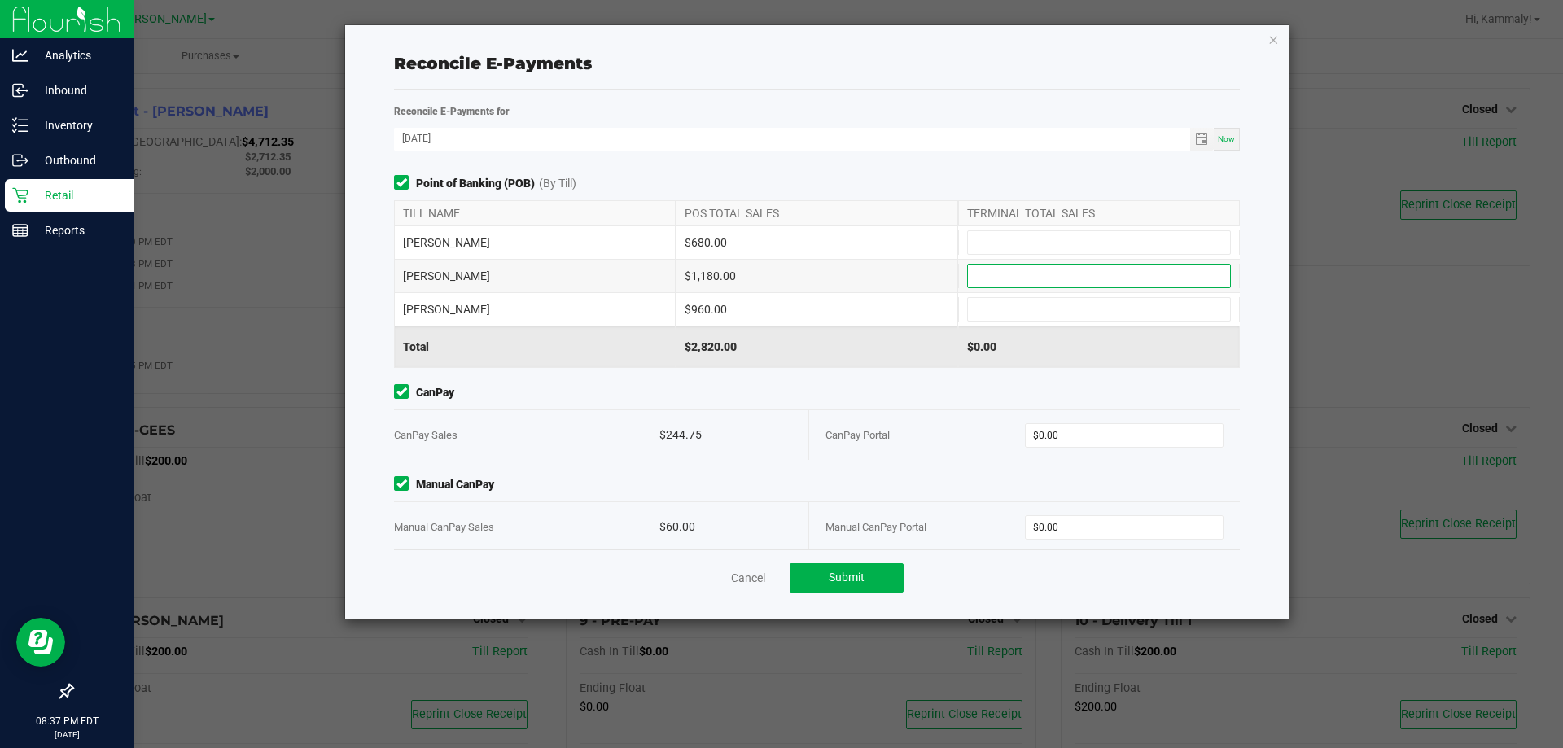
click at [1065, 268] on input at bounding box center [1099, 276] width 262 height 23
type input "$1,180.00"
click at [1040, 313] on input at bounding box center [1099, 309] width 262 height 23
type input "8"
type input "$960.00"
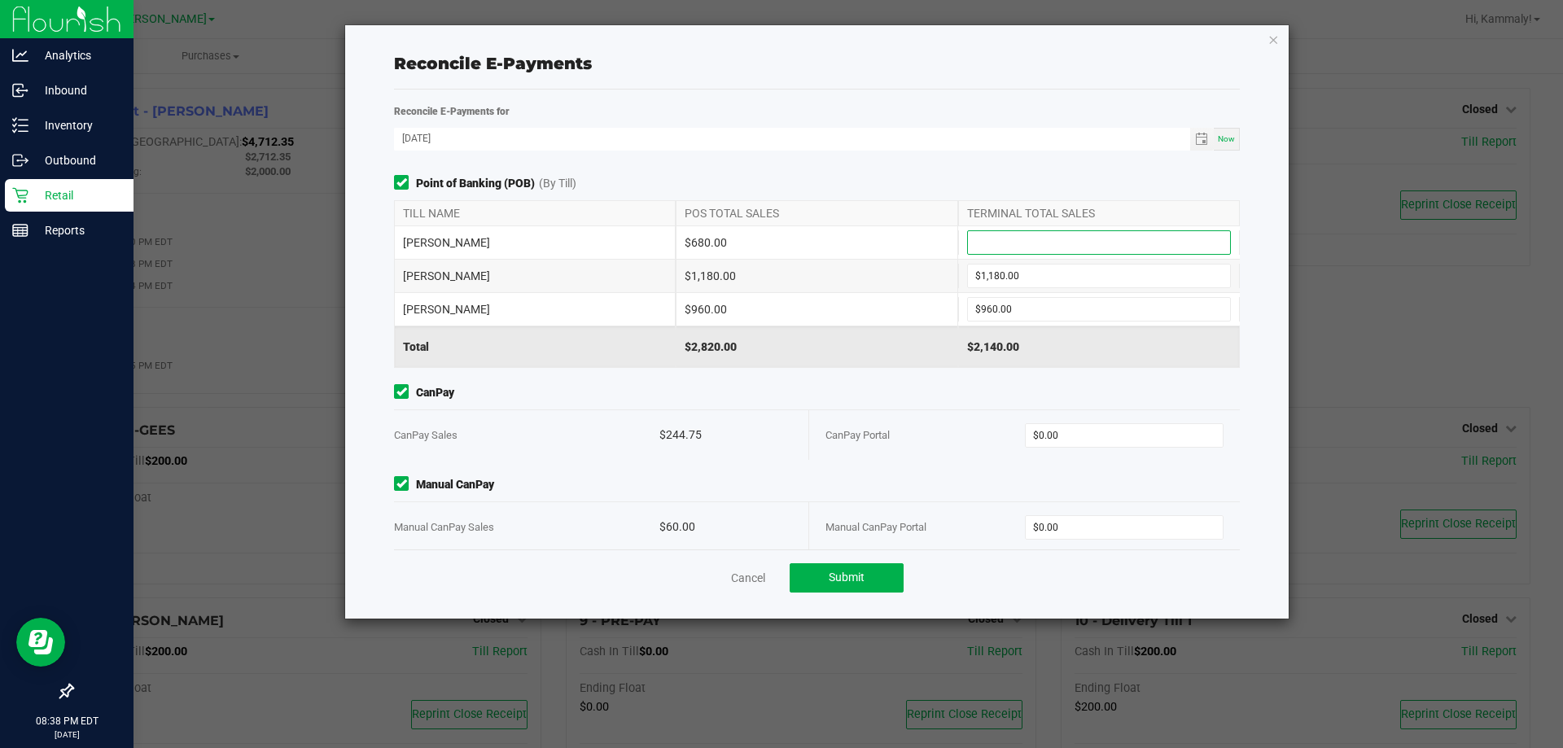
click at [999, 250] on input at bounding box center [1099, 242] width 262 height 23
type input "$680.00"
click at [963, 379] on div "Point of Banking (POB) (By Till) TILL NAME POS TOTAL SALES TERMINAL TOTAL SALES…" at bounding box center [817, 362] width 870 height 374
